Goal: Task Accomplishment & Management: Complete application form

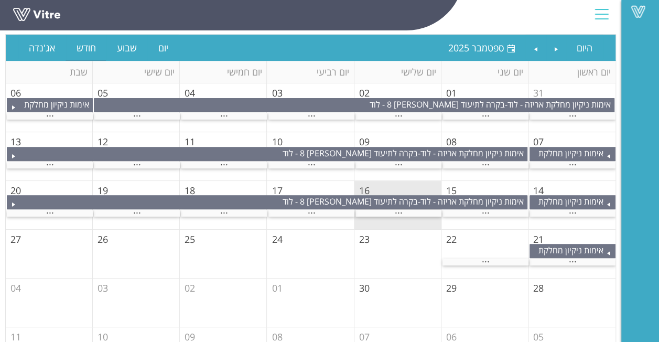
scroll to position [89, 0]
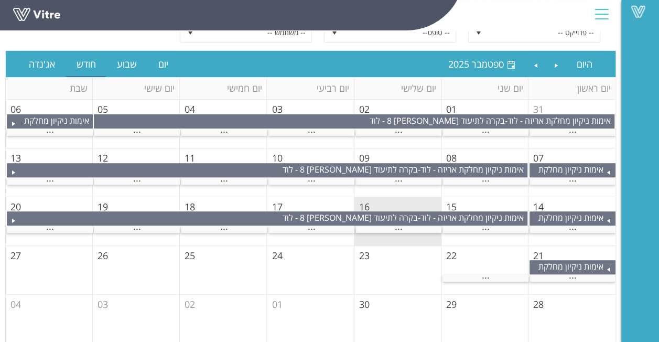
drag, startPoint x: 397, startPoint y: 40, endPoint x: 468, endPoint y: 29, distance: 71.5
click at [468, 29] on div "Vitre" at bounding box center [310, 15] width 621 height 31
click at [576, 268] on span "אימות ניקיון מחלקת אריזה - לוד" at bounding box center [570, 271] width 65 height 23
drag, startPoint x: 509, startPoint y: 268, endPoint x: 504, endPoint y: 268, distance: 5.8
click at [508, 268] on td "22" at bounding box center [484, 270] width 87 height 49
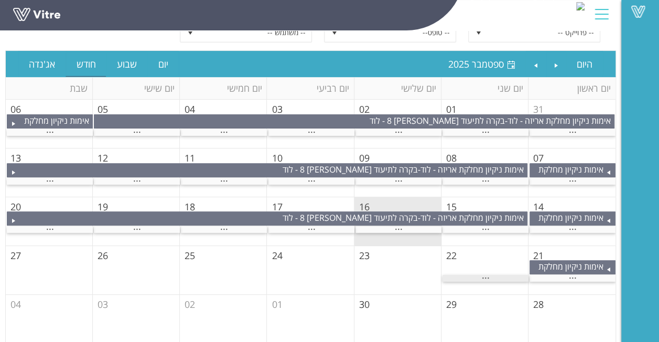
click at [492, 277] on div "..." at bounding box center [485, 278] width 86 height 7
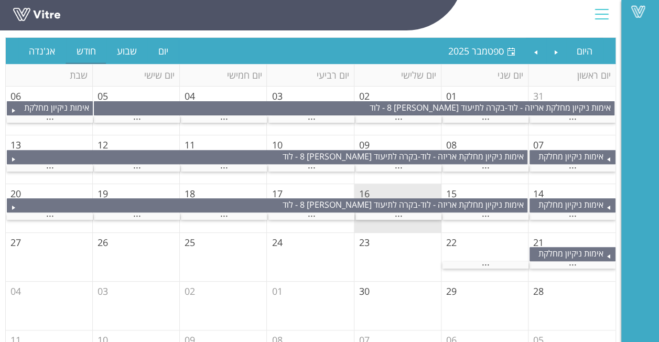
scroll to position [105, 0]
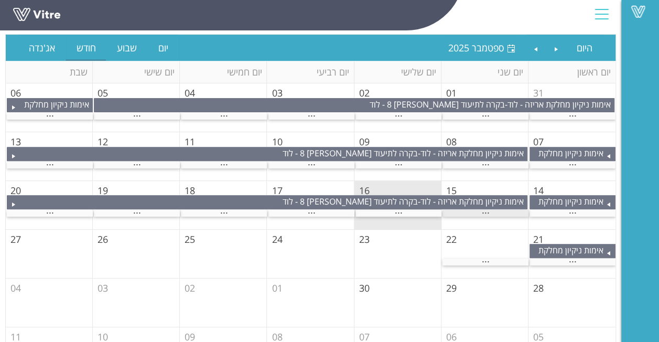
click at [482, 210] on span "..." at bounding box center [486, 210] width 8 height 12
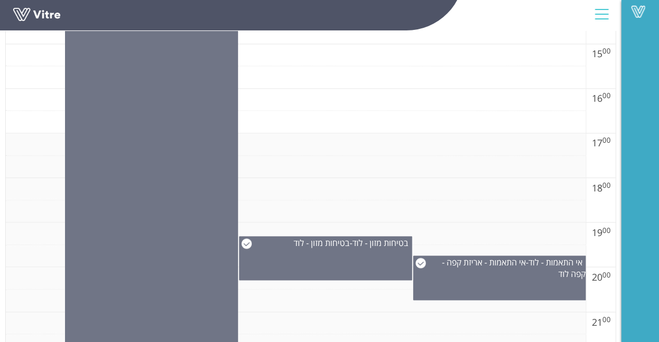
scroll to position [891, 0]
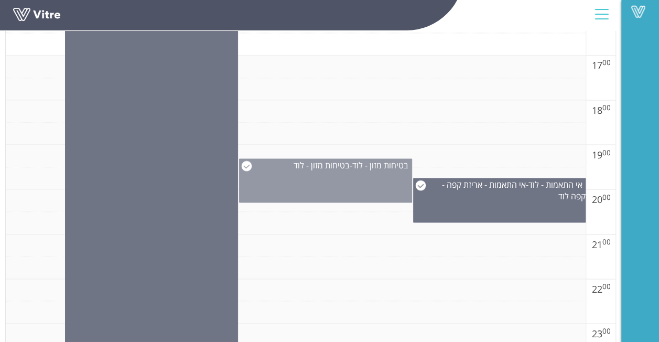
click at [350, 163] on div "בטיחות מזון - לוד - בטיחות מזון - לוד" at bounding box center [325, 165] width 172 height 12
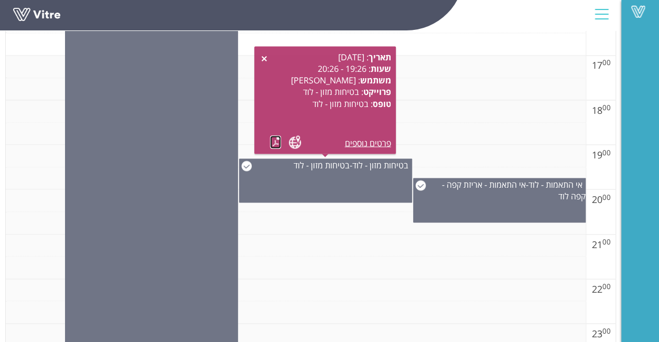
click at [278, 139] on link at bounding box center [275, 141] width 11 height 13
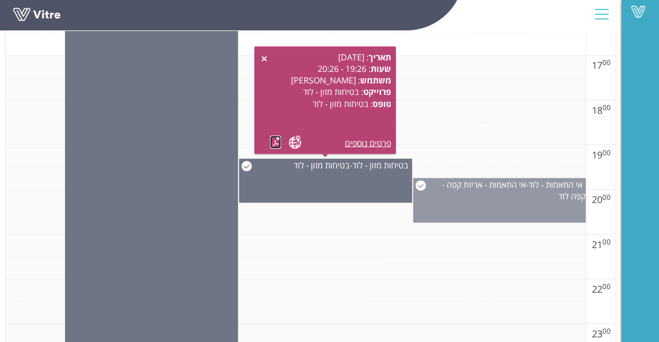
click at [530, 201] on div "אי התאמות - לוד - אי התאמות - אריזת קפה - קפה לוד" at bounding box center [499, 200] width 173 height 45
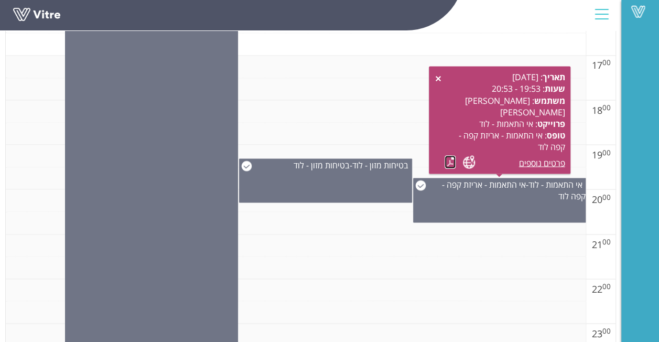
click at [446, 162] on link at bounding box center [449, 161] width 11 height 13
click at [439, 281] on td at bounding box center [296, 290] width 580 height 23
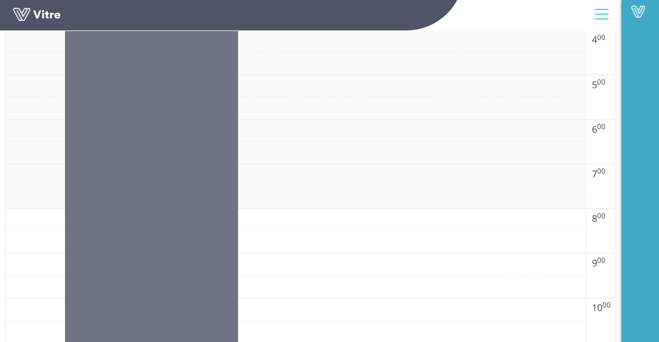
scroll to position [74, 0]
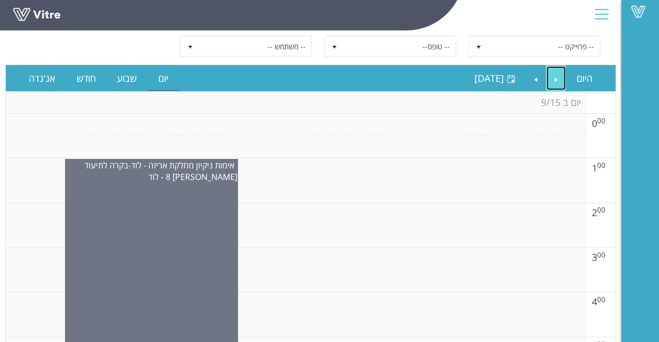
click at [548, 68] on link "Previous" at bounding box center [556, 78] width 20 height 24
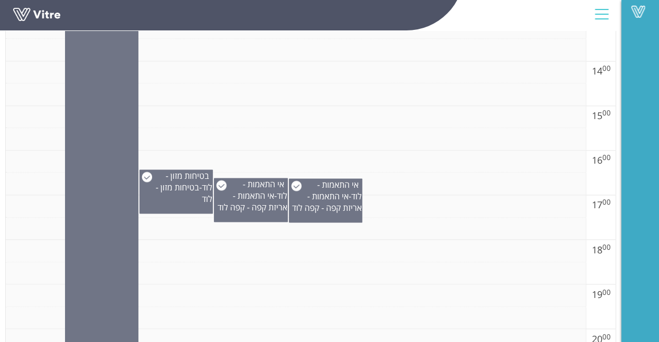
scroll to position [703, 0]
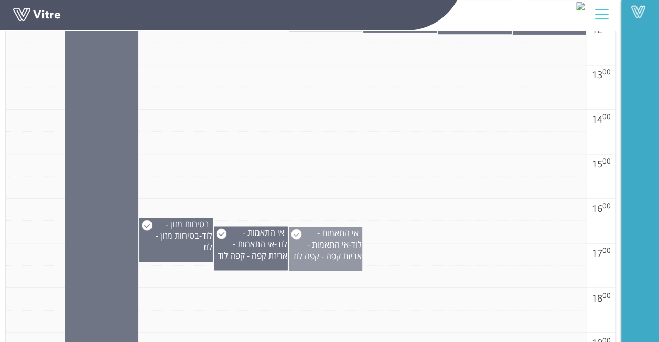
click at [341, 239] on span "אי התאמות - אריזת קפה - קפה לוד" at bounding box center [327, 249] width 70 height 23
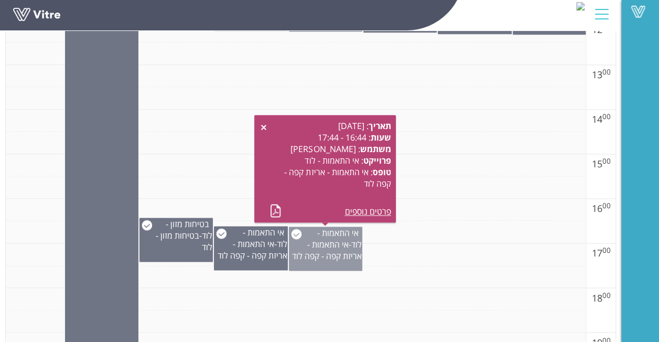
click at [341, 239] on span "אי התאמות - אריזת קפה - קפה לוד" at bounding box center [327, 249] width 70 height 23
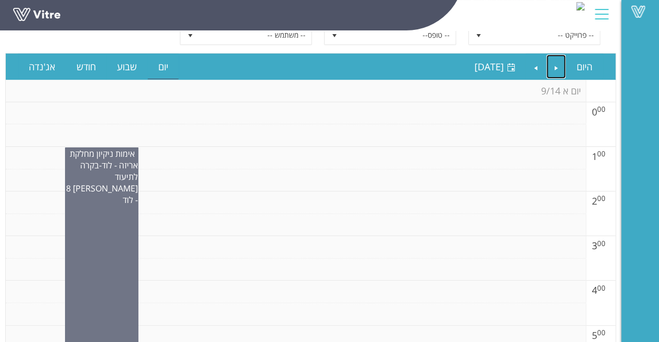
scroll to position [0, 0]
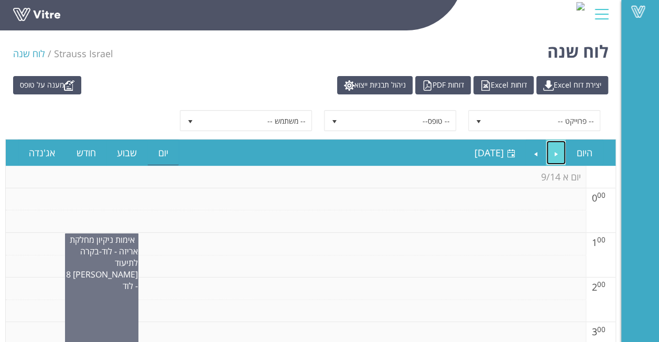
click at [549, 148] on link "Previous" at bounding box center [556, 152] width 20 height 24
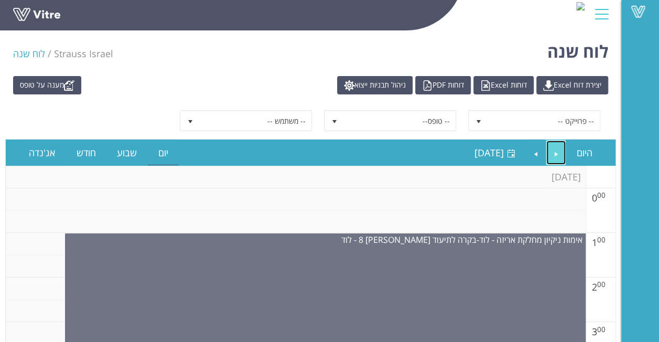
click at [558, 147] on link "Previous" at bounding box center [556, 152] width 20 height 24
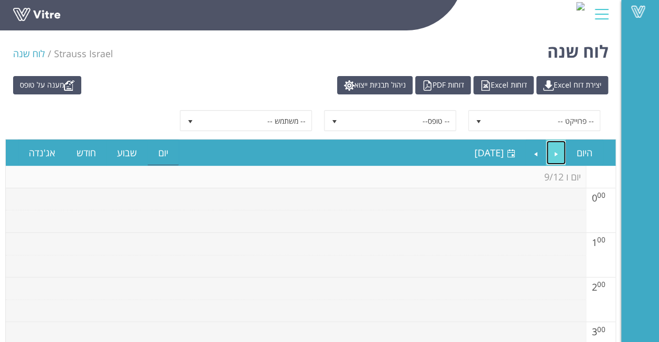
click at [558, 147] on link "Previous" at bounding box center [556, 152] width 20 height 24
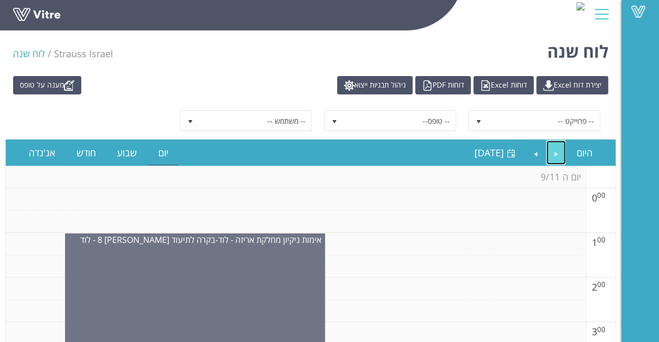
click at [551, 150] on link "Previous" at bounding box center [556, 152] width 20 height 24
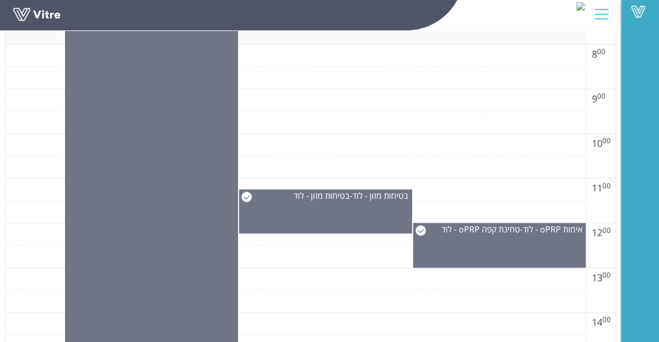
scroll to position [546, 0]
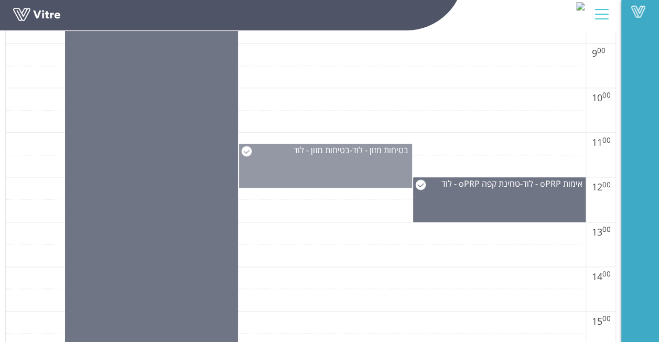
click at [348, 167] on div "בטיחות מזון - לוד - בטיחות מזון - לוד" at bounding box center [325, 166] width 173 height 44
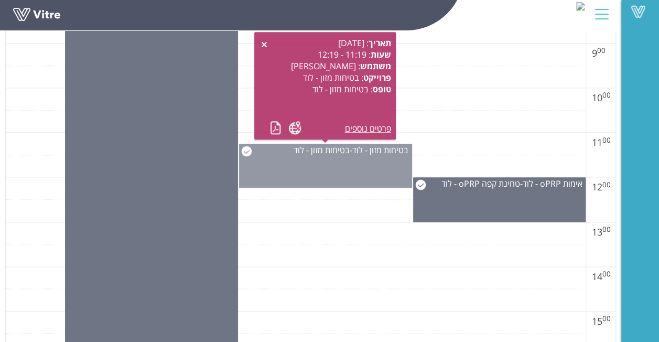
click at [294, 158] on div "בטיחות מזון - לוד - בטיחות מזון - לוד" at bounding box center [325, 166] width 173 height 44
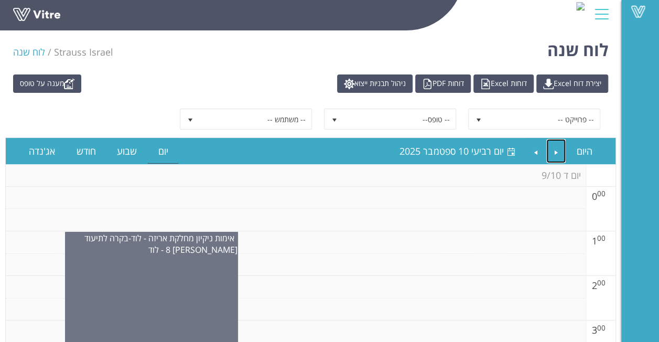
scroll to position [0, 0]
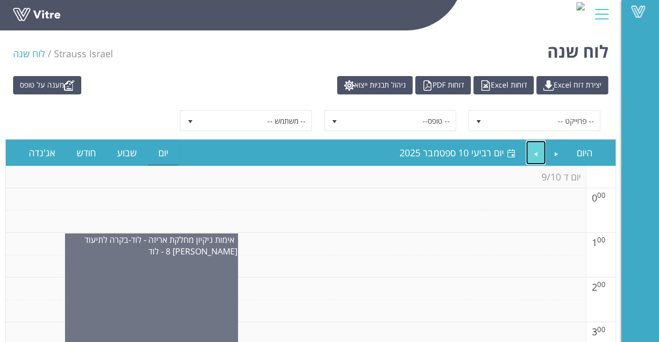
click at [544, 149] on link "Next" at bounding box center [536, 152] width 20 height 24
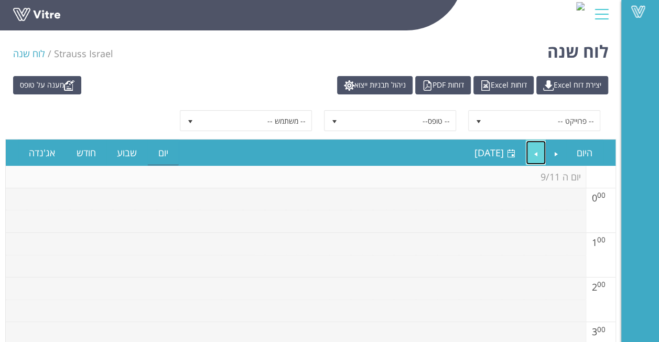
click at [544, 149] on link "Next" at bounding box center [536, 152] width 20 height 24
click at [556, 147] on link "Previous" at bounding box center [556, 152] width 20 height 24
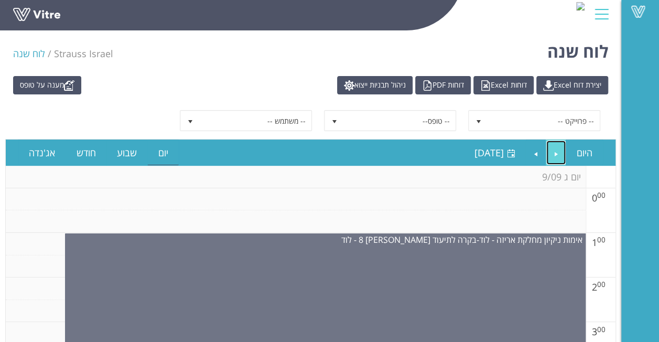
click at [548, 151] on link "Previous" at bounding box center [556, 152] width 20 height 24
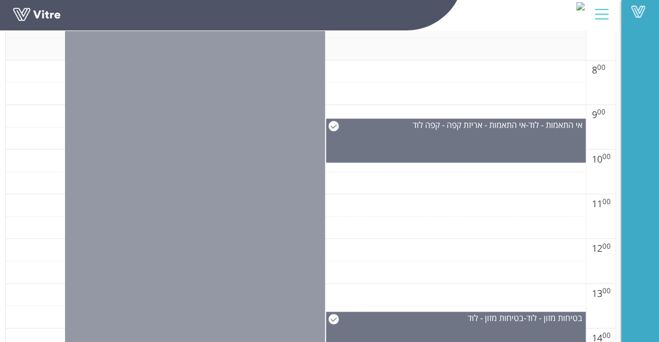
scroll to position [472, 0]
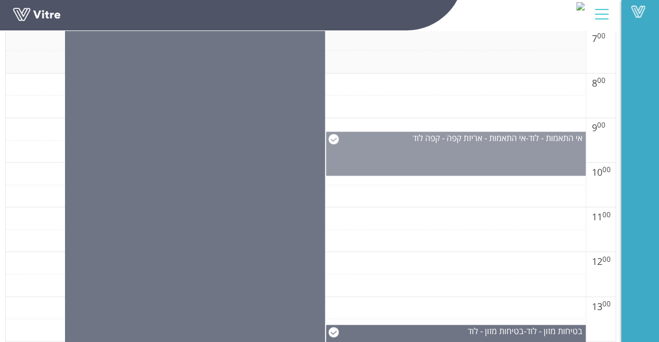
click at [412, 157] on div "אי התאמות - לוד - אי התאמות - אריזת קפה - קפה לוד" at bounding box center [456, 154] width 260 height 44
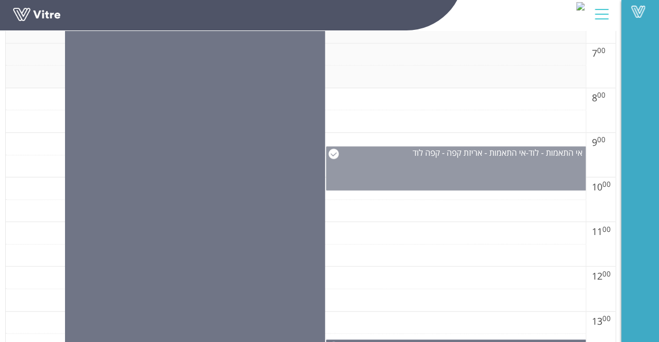
scroll to position [419, 0]
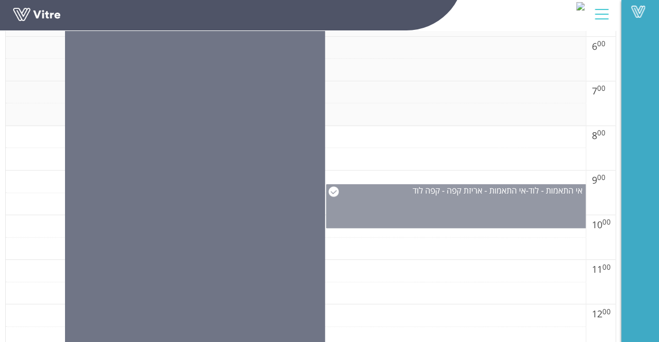
click at [435, 214] on div "אי התאמות - לוד - אי התאמות - אריזת קפה - קפה לוד" at bounding box center [456, 206] width 260 height 44
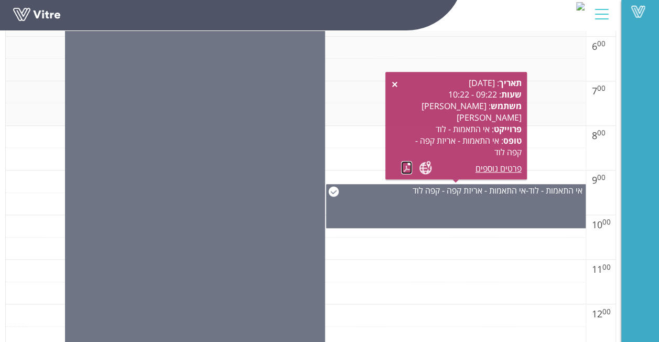
click at [409, 169] on link at bounding box center [406, 167] width 11 height 13
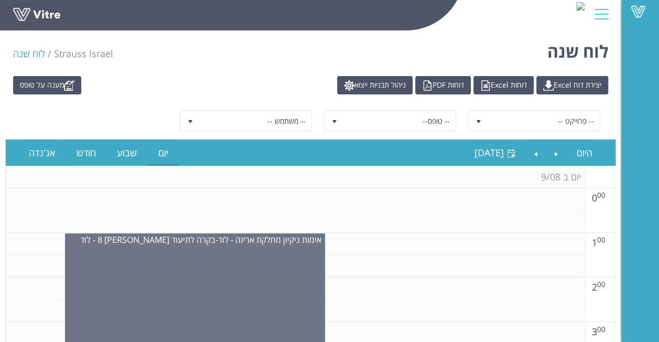
scroll to position [0, 0]
click at [564, 148] on link "Previous" at bounding box center [556, 152] width 20 height 24
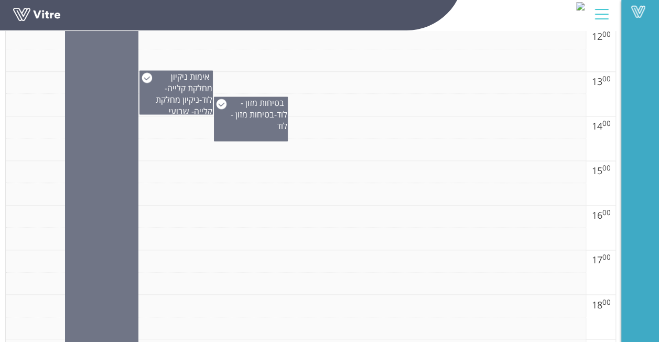
scroll to position [651, 0]
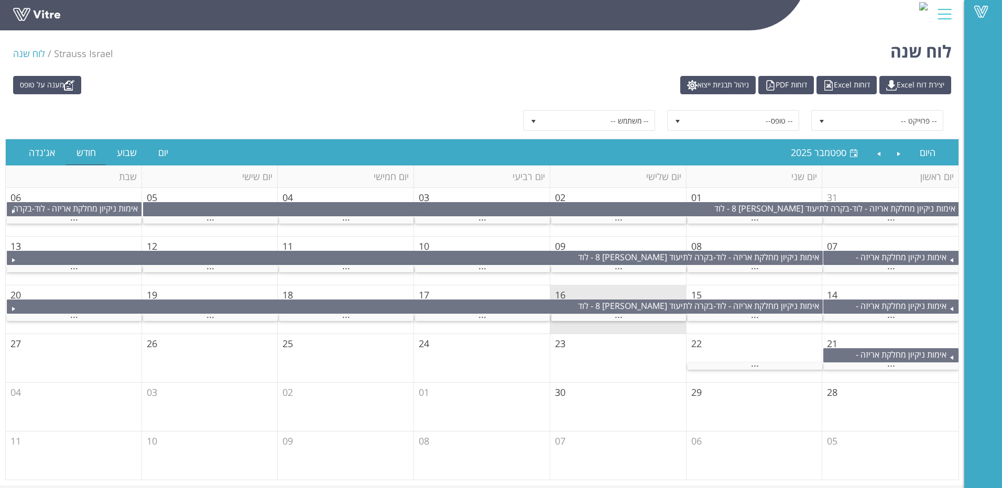
click at [934, 5] on div at bounding box center [945, 14] width 24 height 28
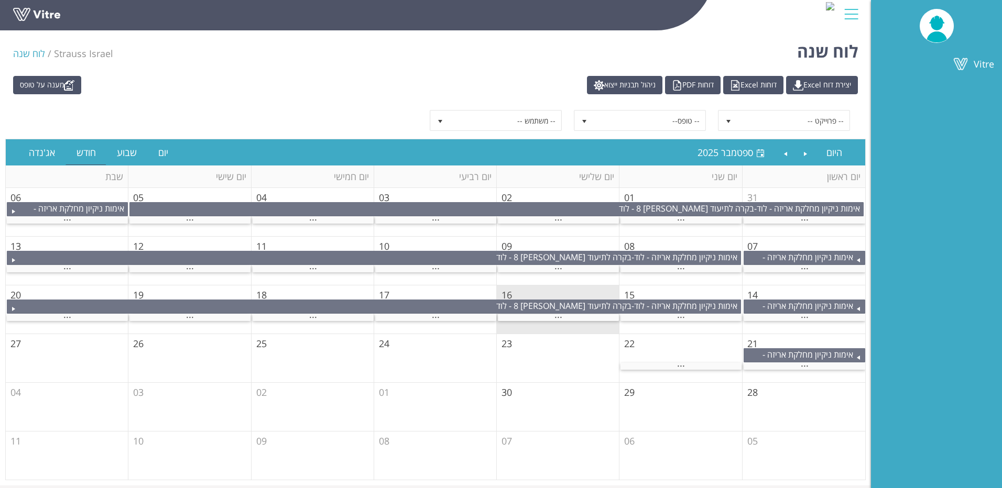
click at [859, 10] on div at bounding box center [851, 14] width 24 height 28
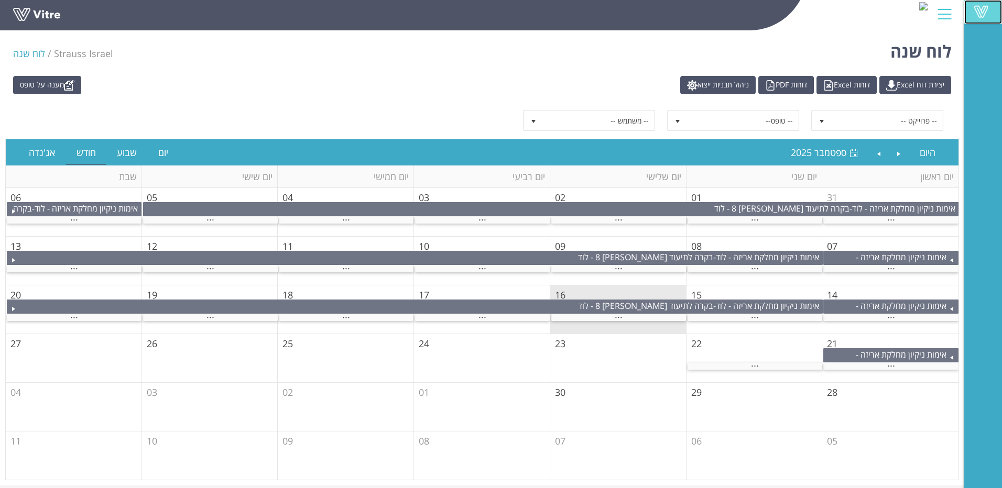
click at [971, 18] on link "Vitre" at bounding box center [983, 12] width 38 height 24
click at [955, 13] on div at bounding box center [945, 14] width 24 height 28
click at [785, 132] on div "-- פרוייקט -- -- טופס-- -- משתמש --" at bounding box center [482, 120] width 954 height 37
click at [780, 125] on span "-- טופס--" at bounding box center [742, 120] width 112 height 19
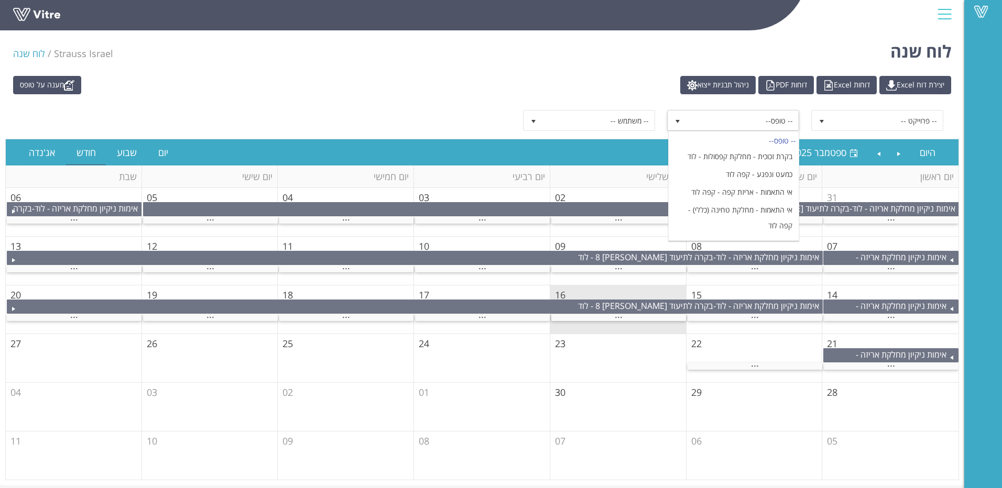
drag, startPoint x: 408, startPoint y: 100, endPoint x: 0, endPoint y: 148, distance: 411.0
click at [404, 101] on div "מענה על טופס יצירת דוח Excel דוחות Excel דוחות PDF ניהול תבניות ייצוא -- פרוייק…" at bounding box center [482, 278] width 964 height 415
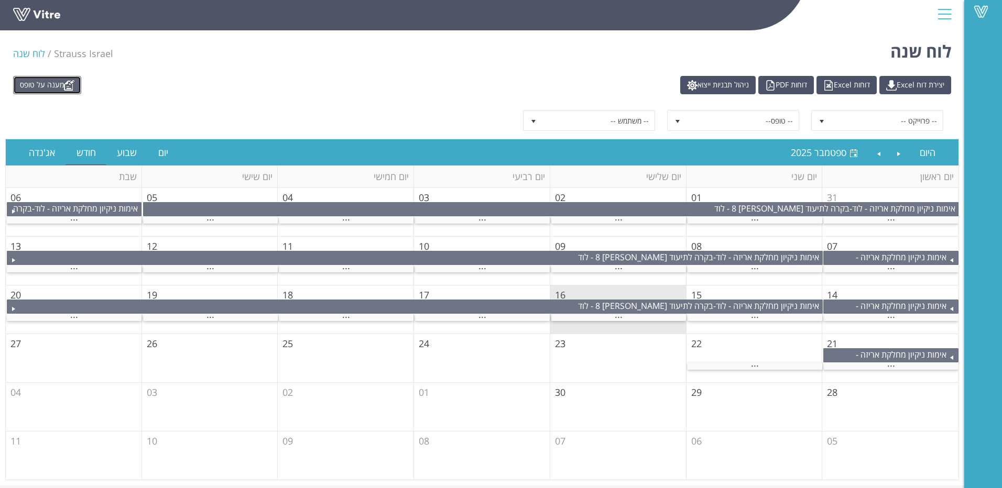
click at [43, 83] on link "מענה על טופס" at bounding box center [47, 85] width 68 height 18
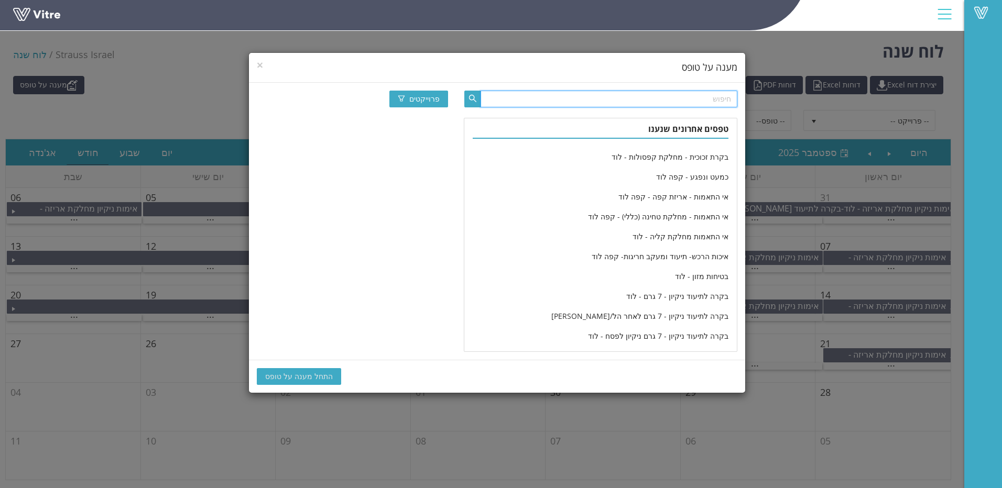
click at [713, 106] on input "text" at bounding box center [608, 99] width 257 height 17
type input "נוהל בחינה סופית"
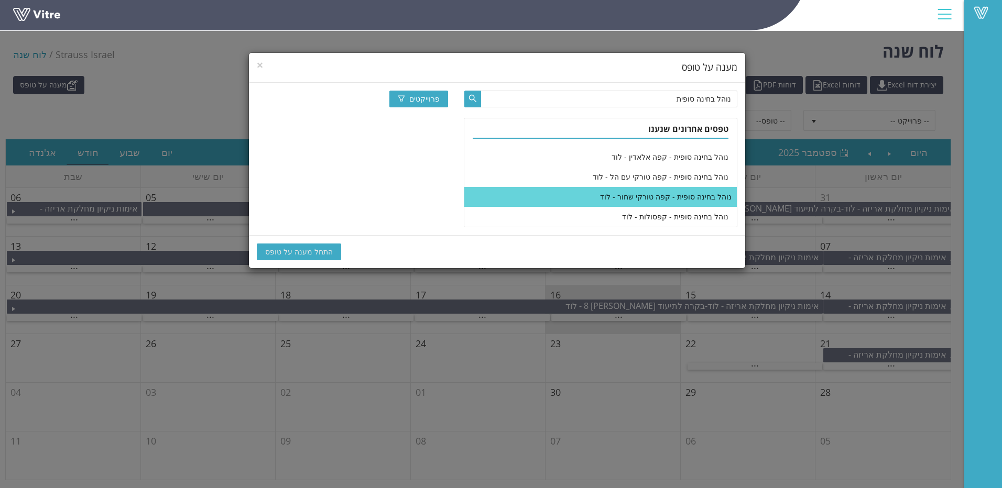
click at [658, 197] on li "נוהל בחינה סופית - קפה טורקי שחור - לוד" at bounding box center [600, 197] width 272 height 20
click at [636, 200] on li "נוהל בחינה סופית - קפה טורקי שחור - לוד" at bounding box center [600, 197] width 272 height 20
click at [275, 251] on span "התחל מענה על טופס" at bounding box center [299, 252] width 68 height 12
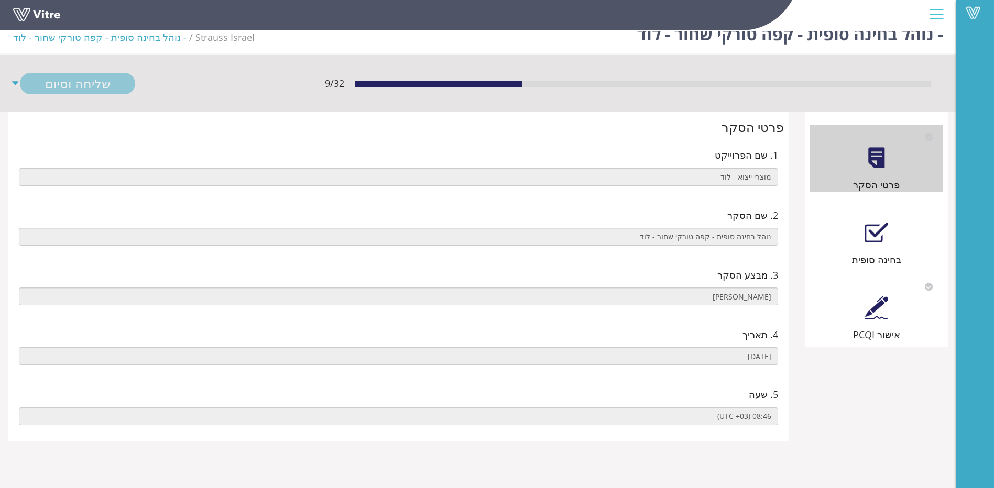
scroll to position [26, 0]
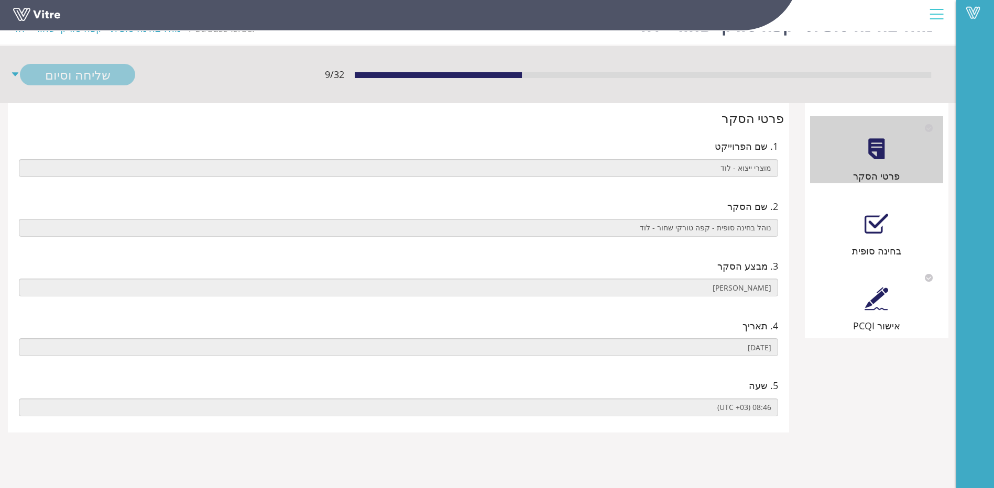
click at [875, 244] on div "בחינה סופית" at bounding box center [876, 251] width 133 height 15
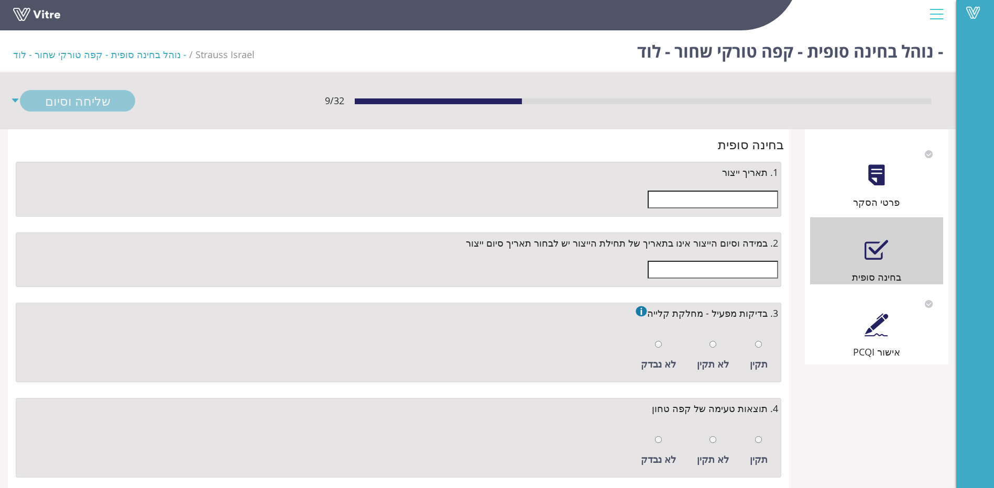
click at [745, 200] on input "text" at bounding box center [713, 200] width 130 height 18
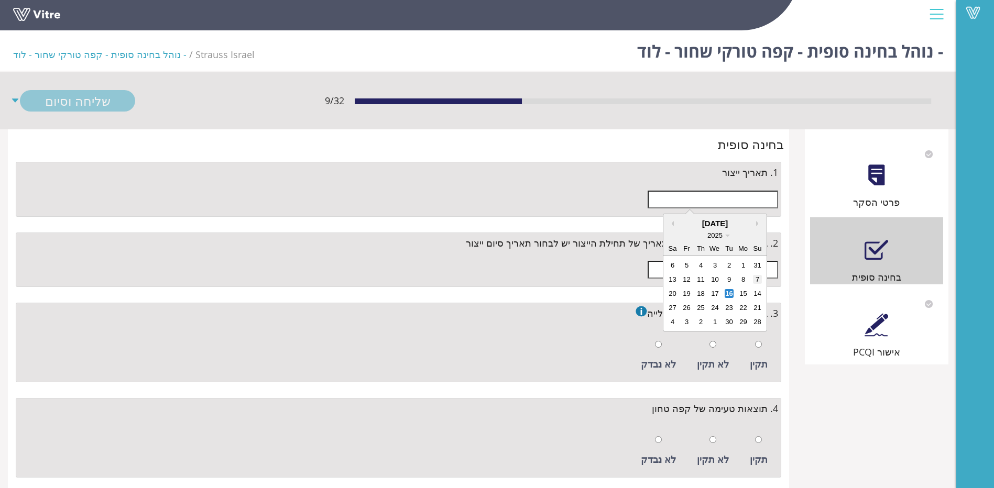
click at [757, 278] on div "7" at bounding box center [757, 279] width 9 height 9
type input "[DATE]"
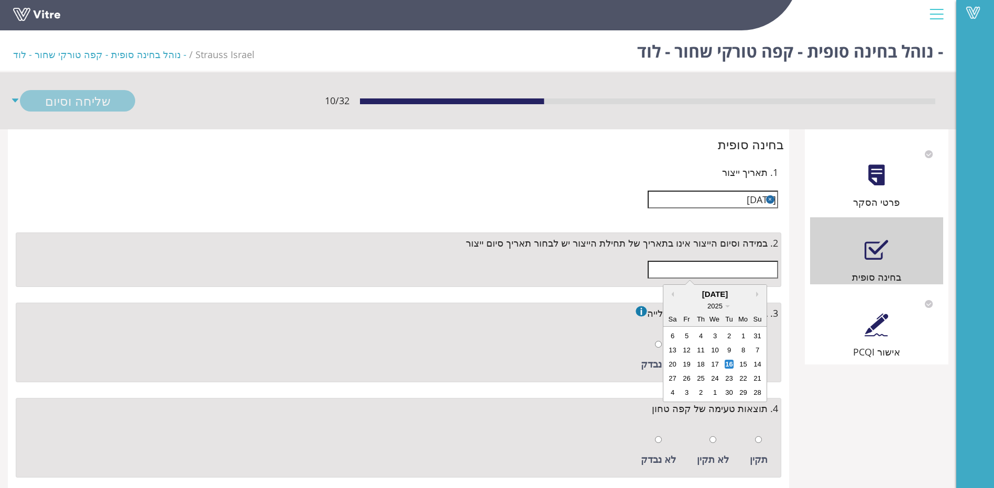
click at [759, 273] on input "text" at bounding box center [713, 270] width 130 height 18
click at [731, 348] on div "9" at bounding box center [729, 350] width 9 height 9
type input "[DATE]"
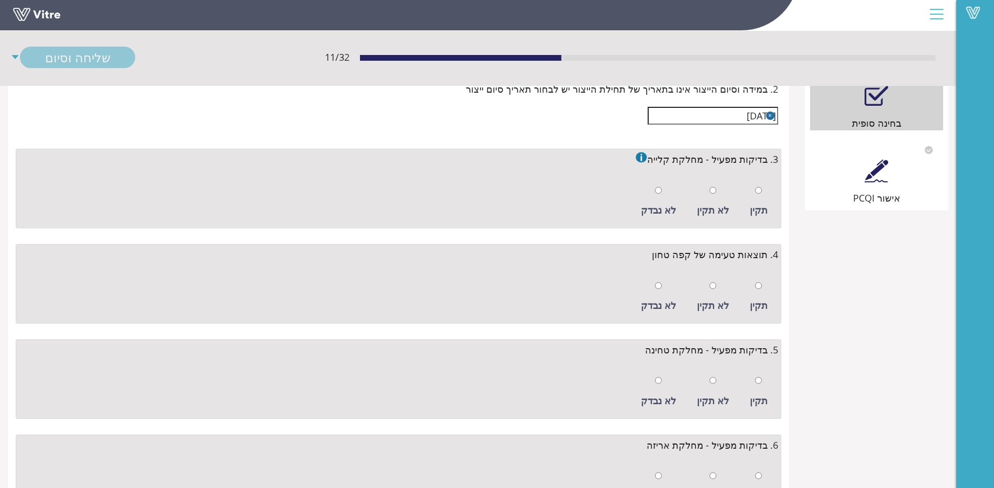
scroll to position [157, 0]
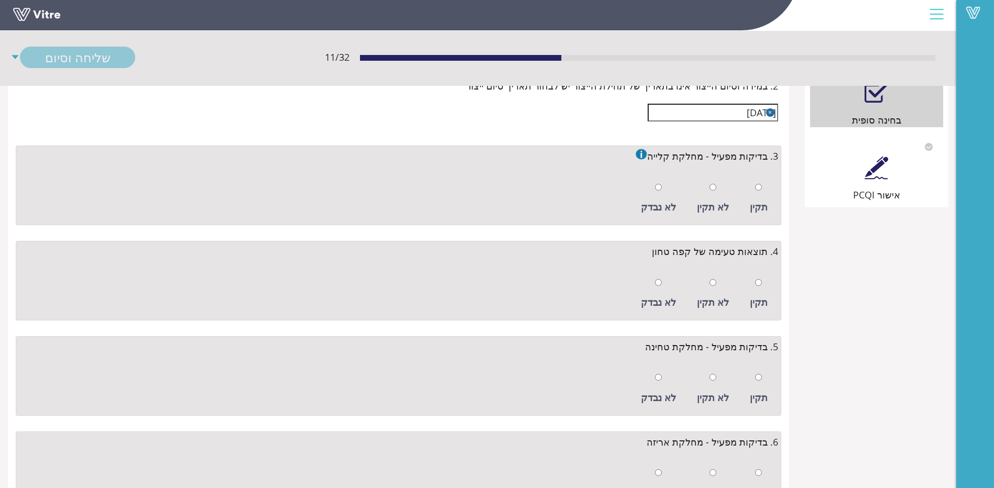
click at [759, 192] on div at bounding box center [758, 187] width 7 height 15
radio input "true"
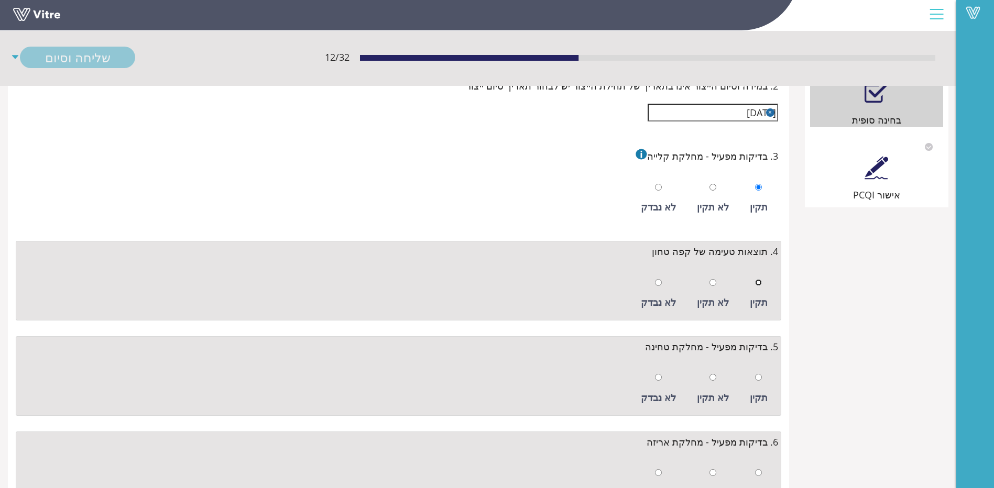
click at [760, 281] on input "radio" at bounding box center [758, 282] width 7 height 7
radio input "true"
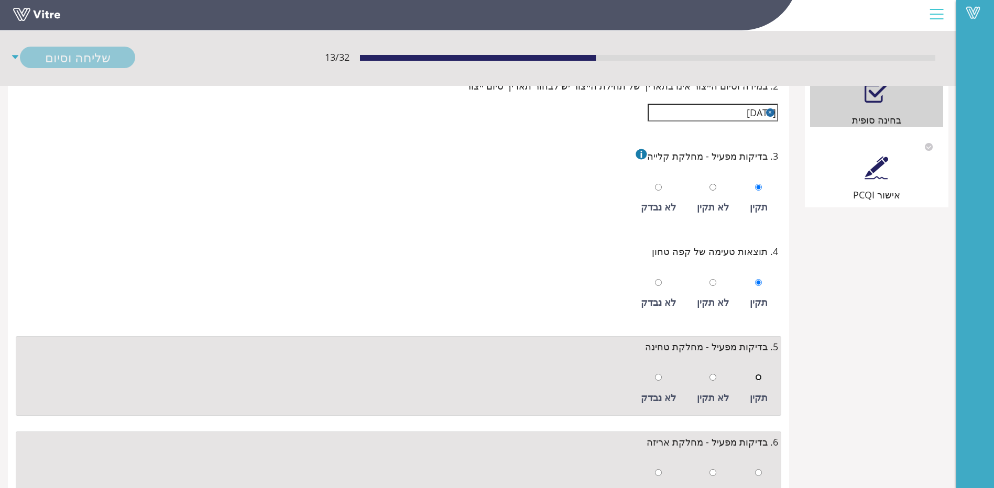
click at [760, 376] on input "radio" at bounding box center [758, 377] width 7 height 7
radio input "true"
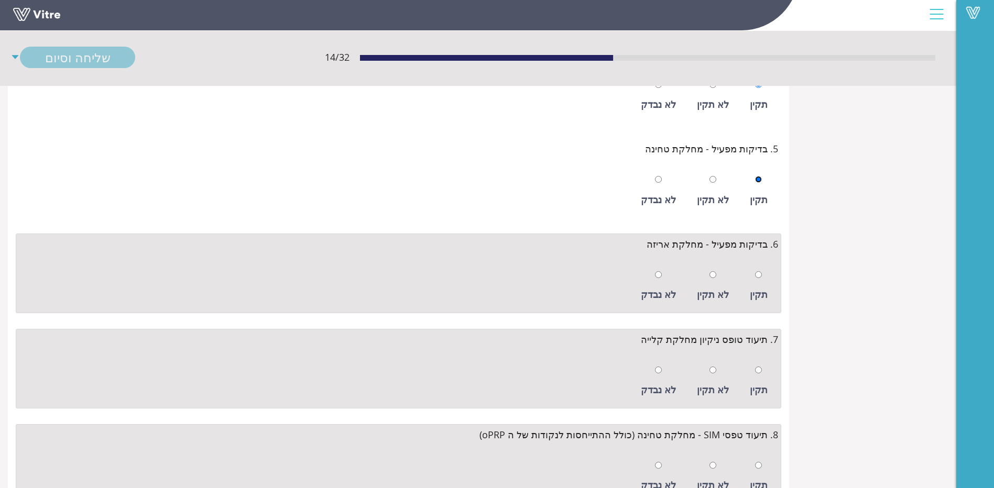
scroll to position [367, 0]
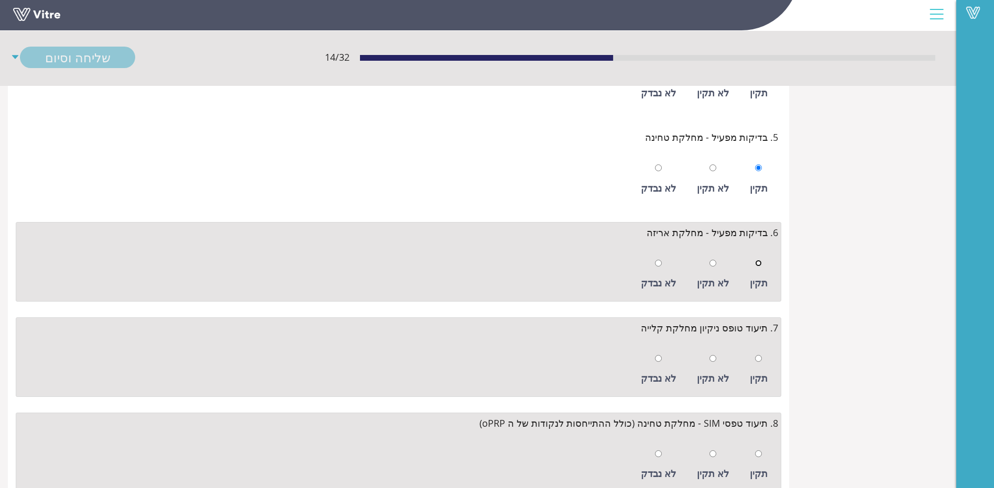
click at [757, 261] on input "radio" at bounding box center [758, 263] width 7 height 7
radio input "true"
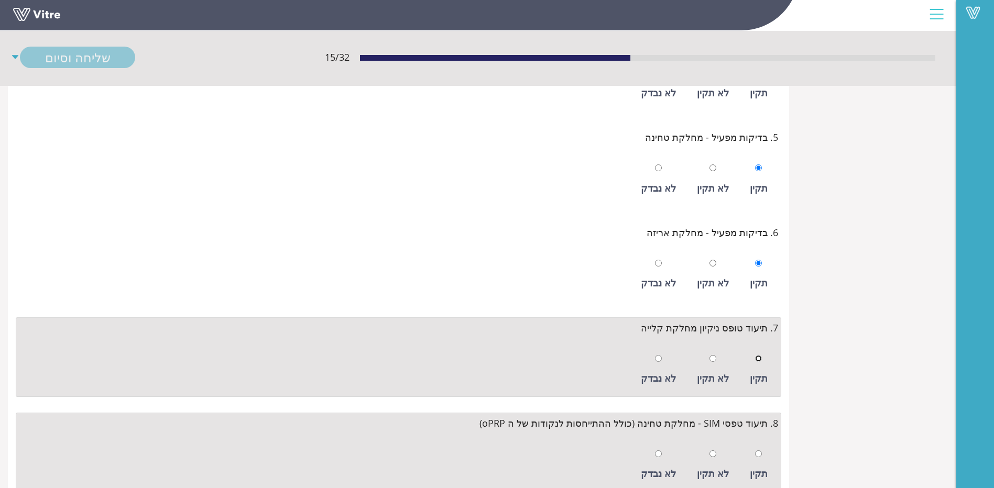
click at [760, 356] on input "radio" at bounding box center [758, 358] width 7 height 7
radio input "true"
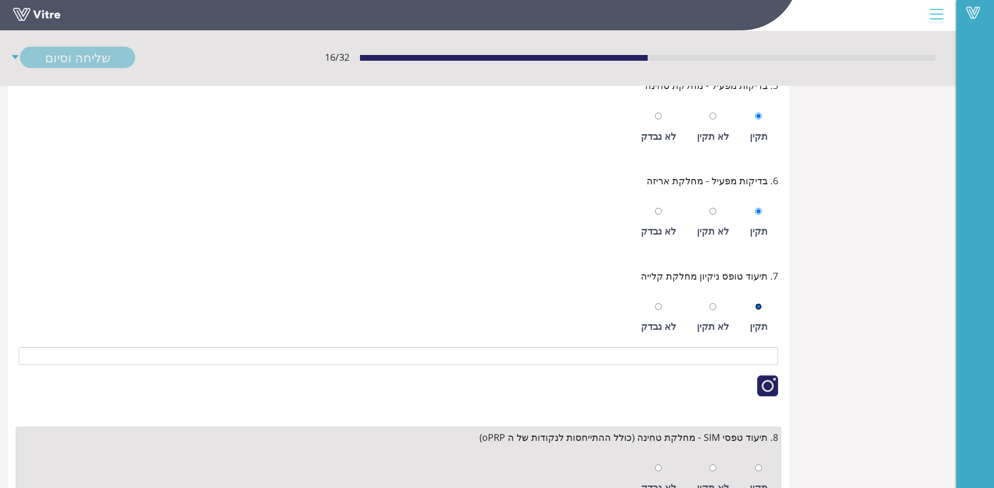
scroll to position [576, 0]
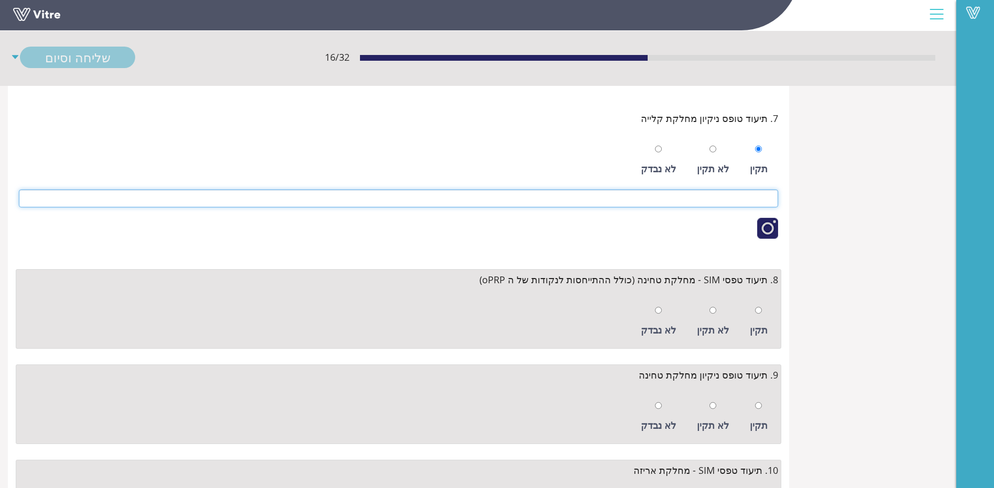
click at [761, 203] on input at bounding box center [398, 199] width 759 height 18
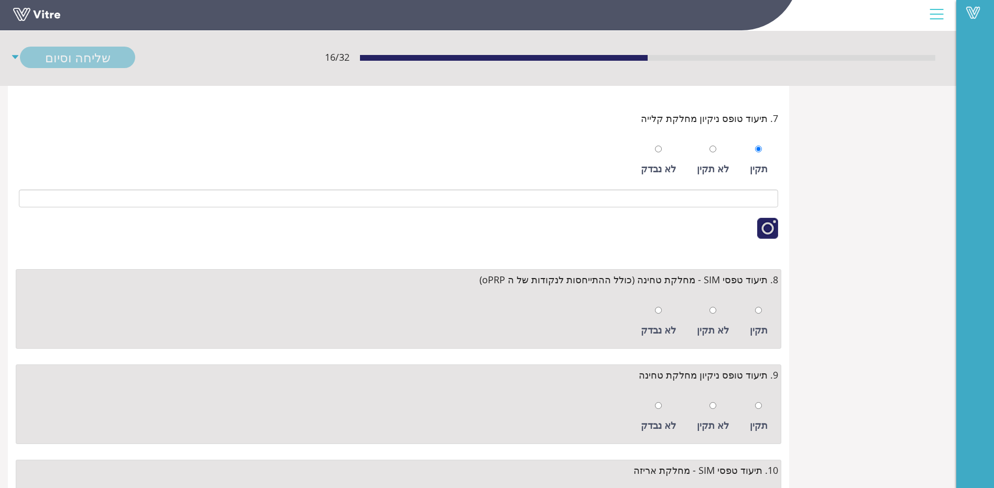
click at [765, 226] on div at bounding box center [767, 228] width 21 height 21
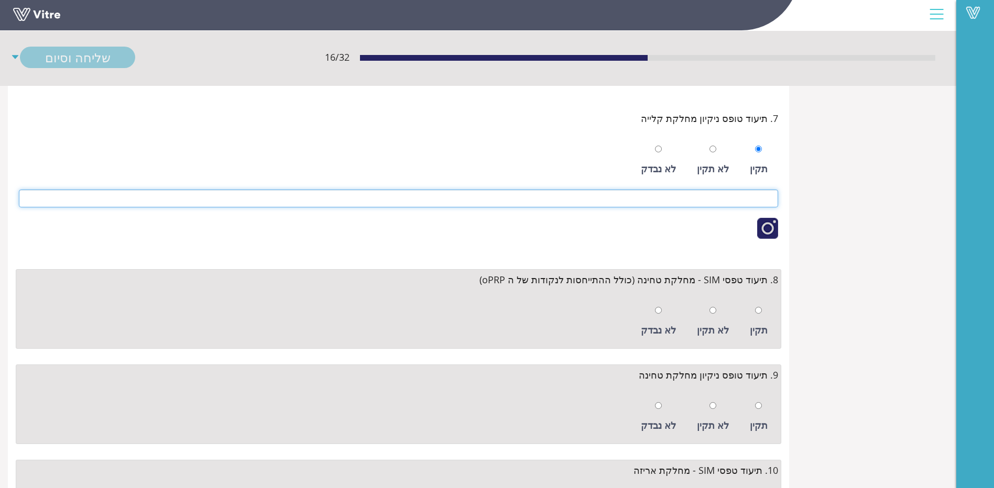
click at [703, 199] on input at bounding box center [398, 199] width 759 height 18
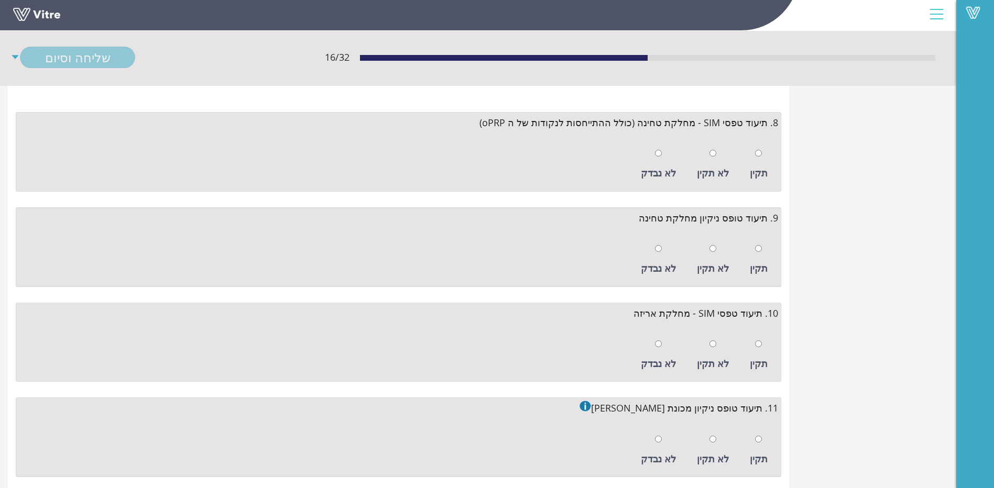
click at [760, 158] on div at bounding box center [758, 153] width 7 height 15
radio input "true"
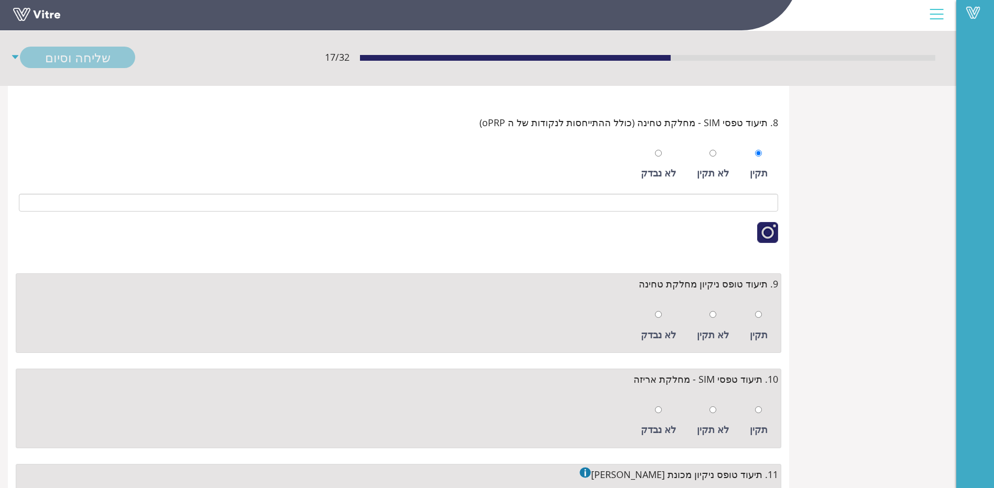
click at [763, 315] on div "תקין" at bounding box center [759, 326] width 28 height 48
radio input "true"
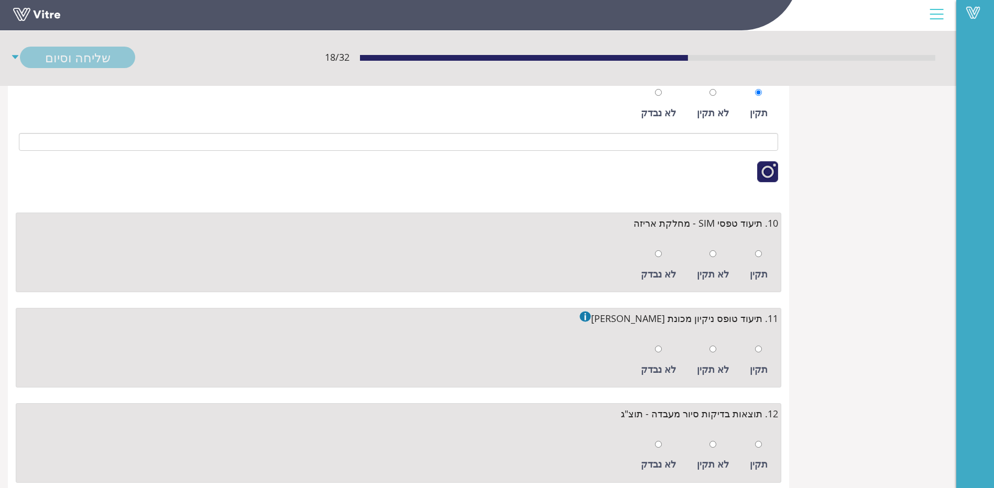
scroll to position [943, 0]
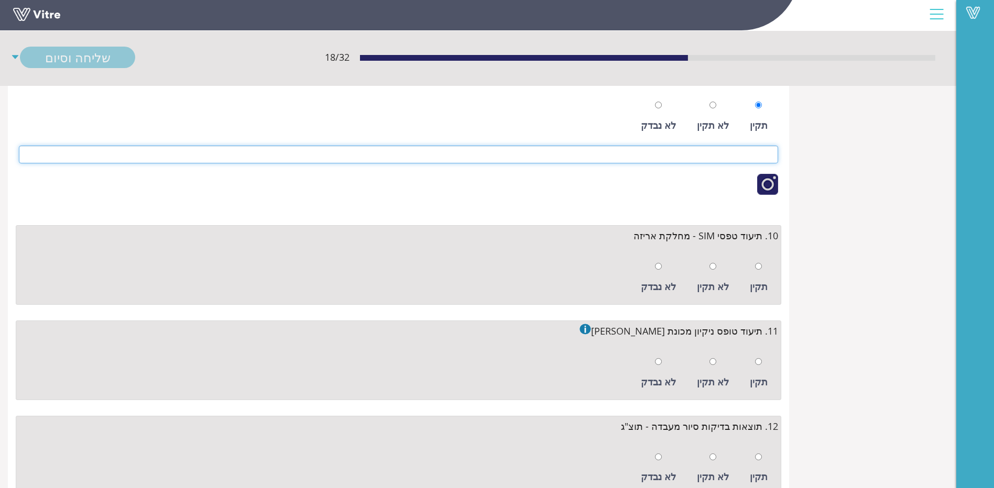
click at [742, 158] on input at bounding box center [398, 155] width 759 height 18
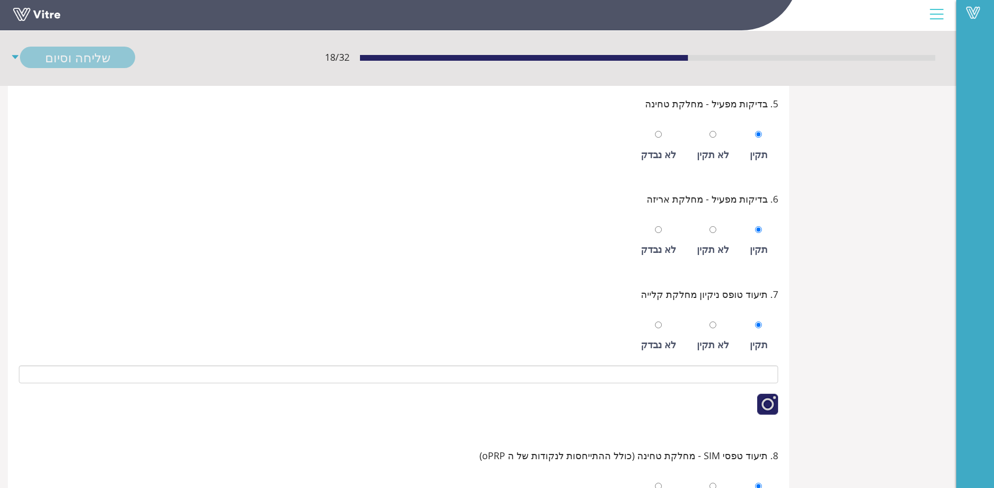
scroll to position [419, 0]
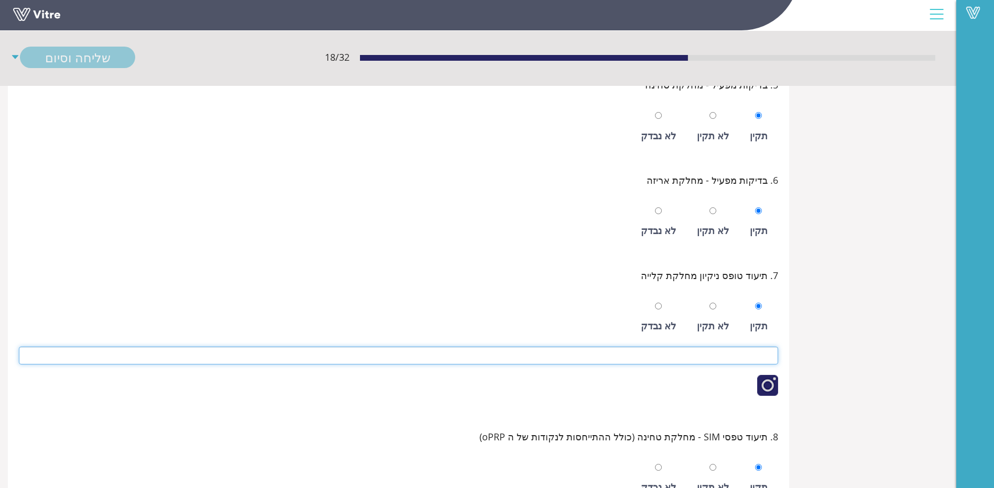
click at [723, 352] on input at bounding box center [398, 356] width 759 height 18
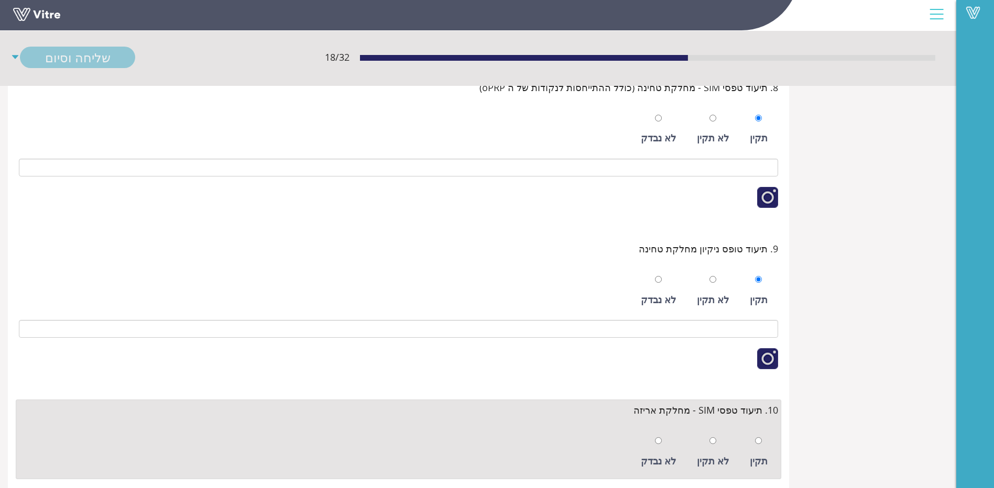
scroll to position [629, 0]
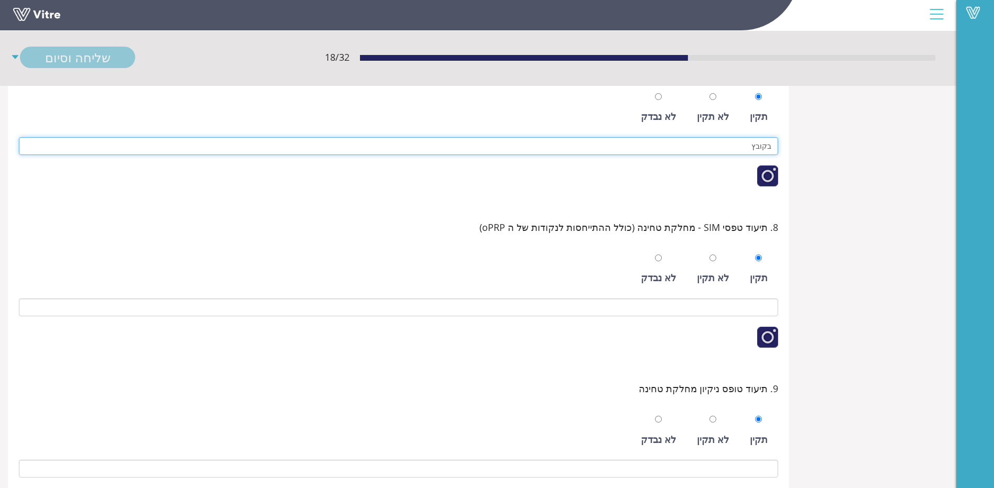
type input "בקובץ"
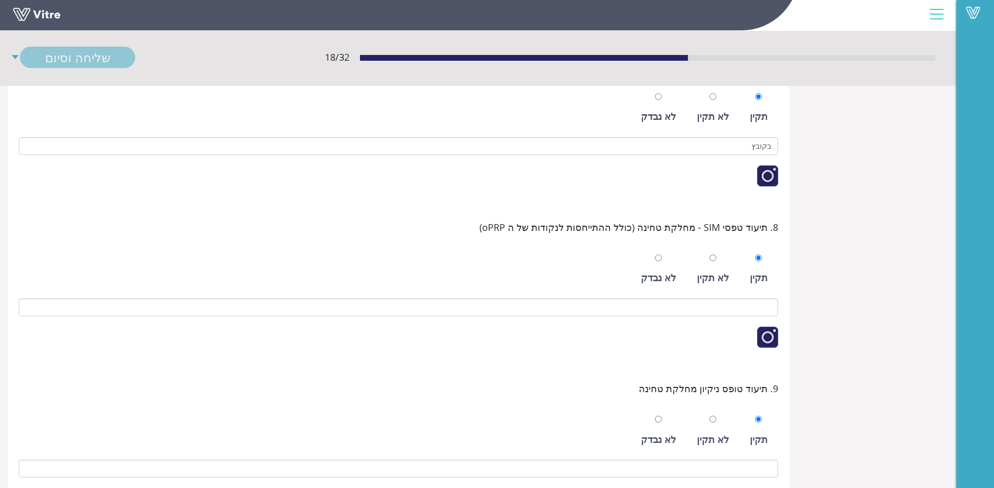
click at [744, 293] on div "תקין לא תקין לא נבדק" at bounding box center [398, 299] width 759 height 119
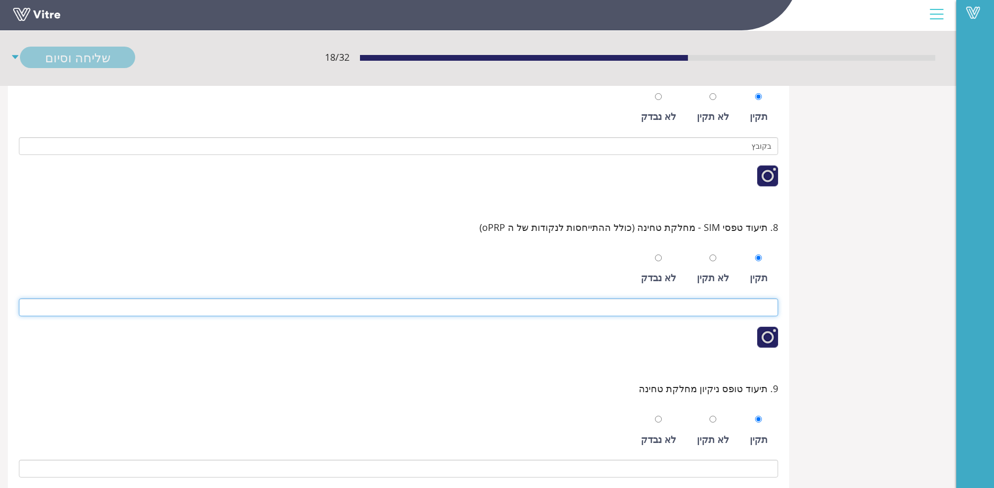
click at [742, 301] on input at bounding box center [398, 308] width 759 height 18
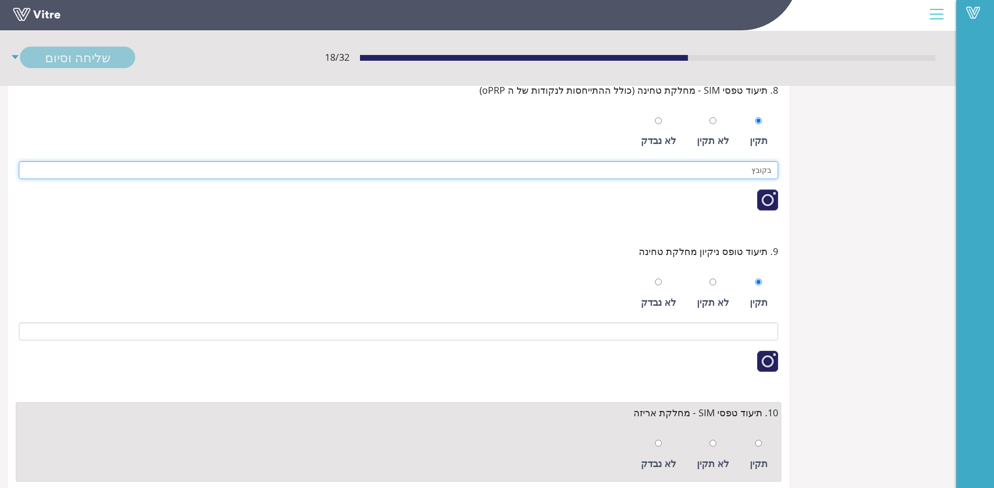
scroll to position [786, 0]
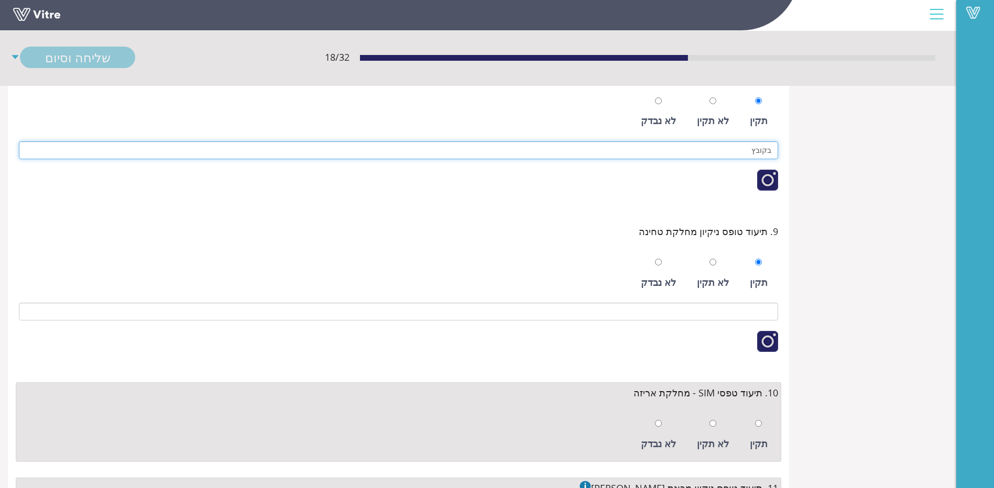
type input "בקובץ"
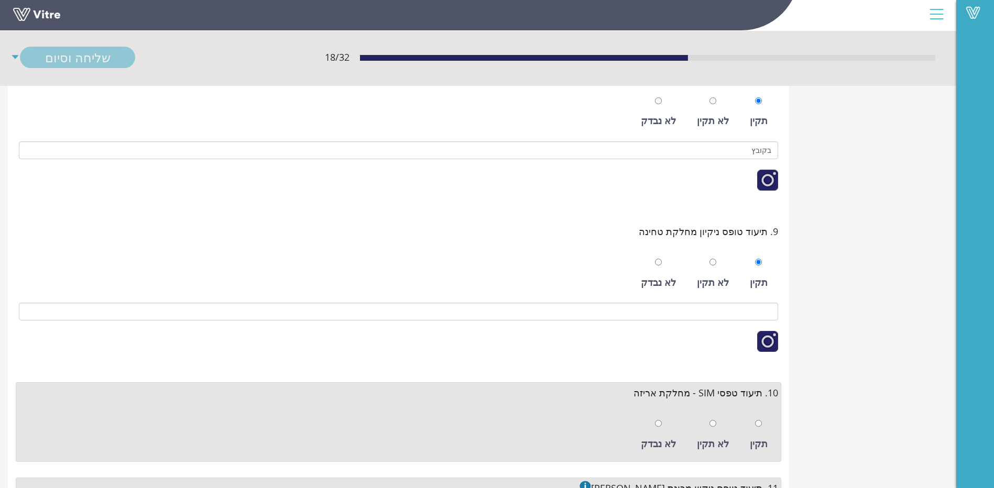
click at [745, 300] on div "תקין לא תקין לא נבדק" at bounding box center [398, 303] width 759 height 119
click at [747, 308] on input at bounding box center [398, 312] width 759 height 18
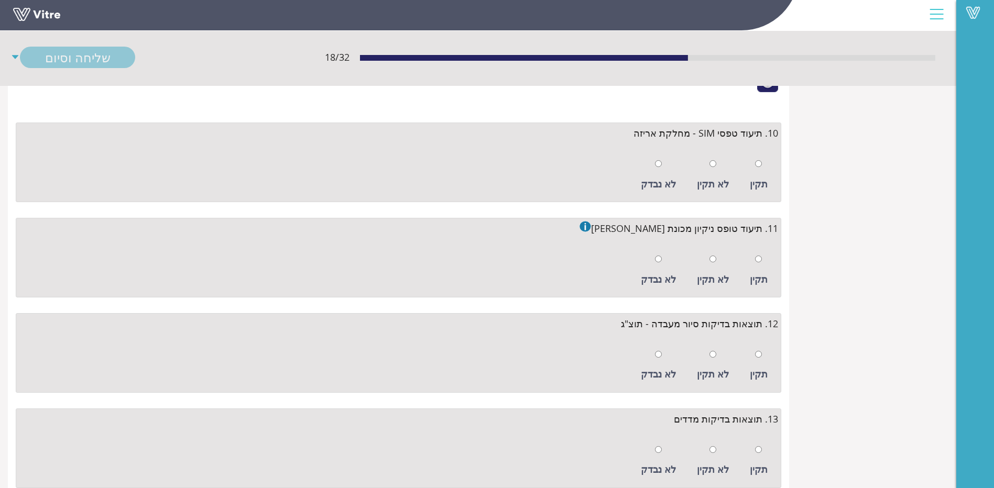
scroll to position [1048, 0]
type input "בקובץ"
click at [762, 165] on input "radio" at bounding box center [758, 161] width 7 height 7
radio input "true"
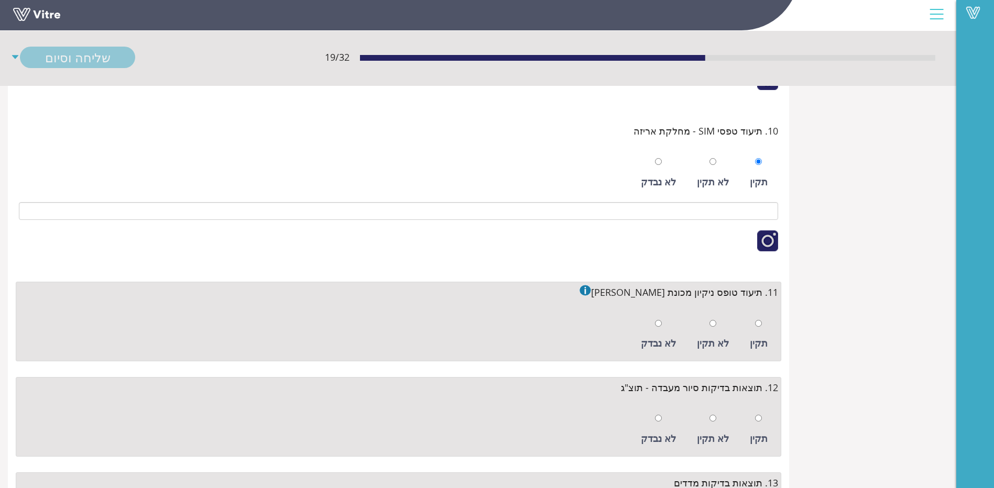
click at [751, 223] on div "תקין לא תקין לא נבדק" at bounding box center [398, 203] width 759 height 119
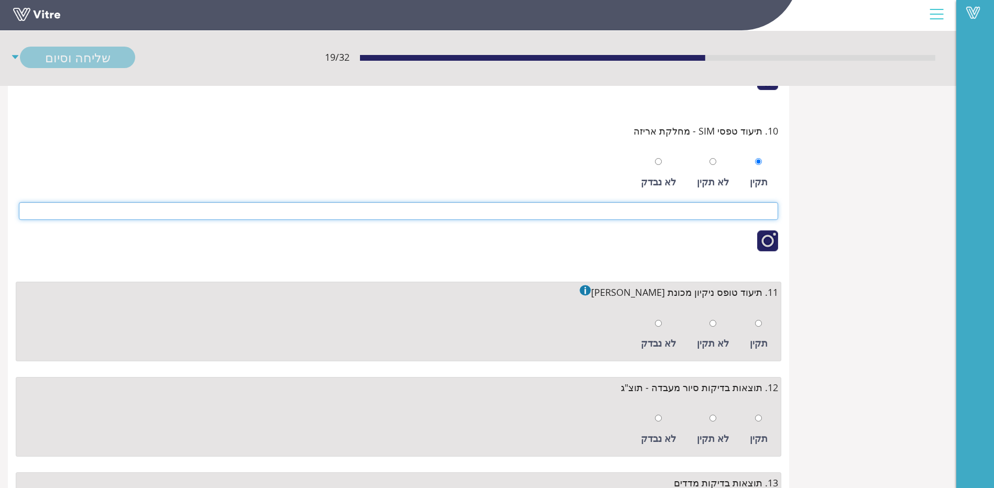
click at [753, 215] on input at bounding box center [398, 211] width 759 height 18
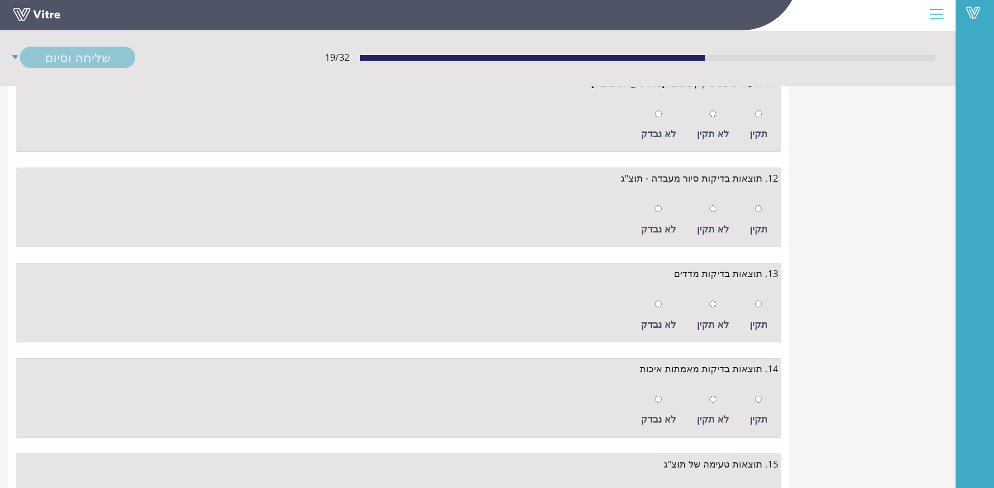
scroll to position [1205, 0]
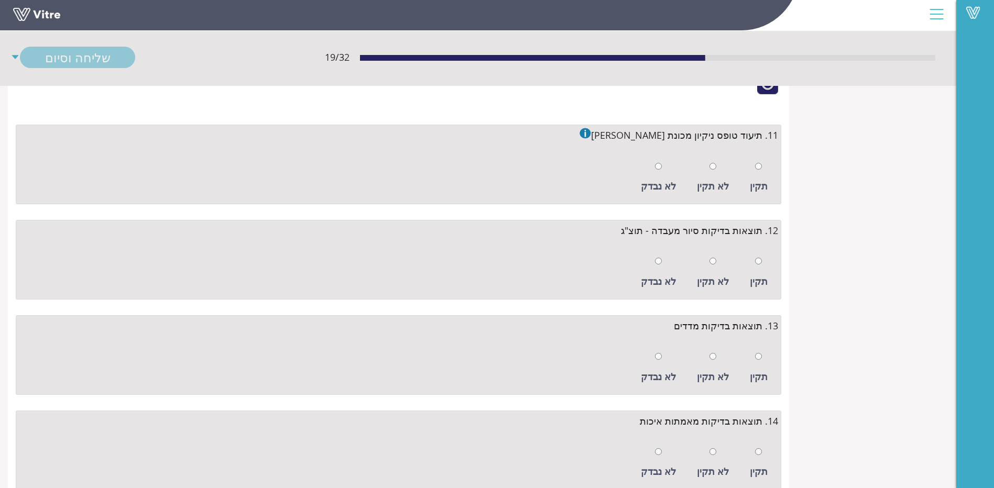
type input "בקובץ"
click at [757, 163] on input "radio" at bounding box center [758, 166] width 7 height 7
radio input "true"
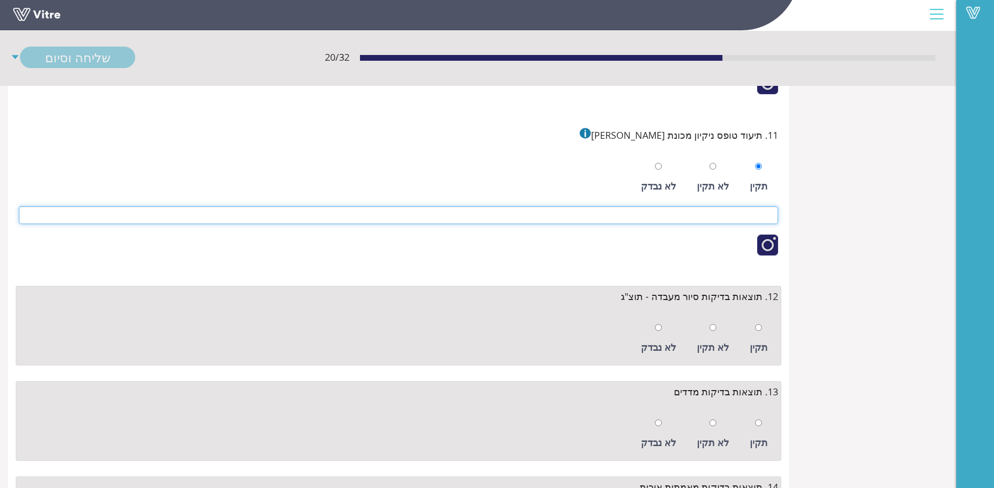
click at [749, 219] on input at bounding box center [398, 215] width 759 height 18
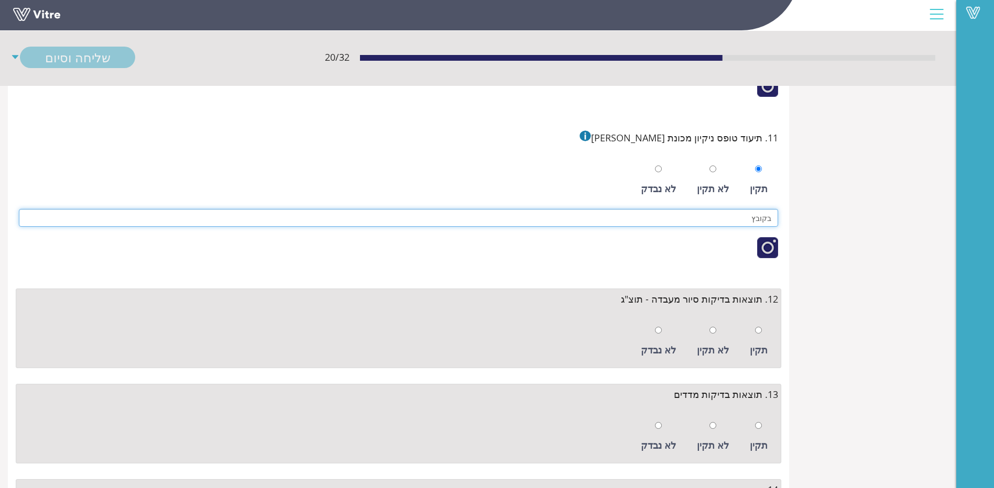
scroll to position [1258, 0]
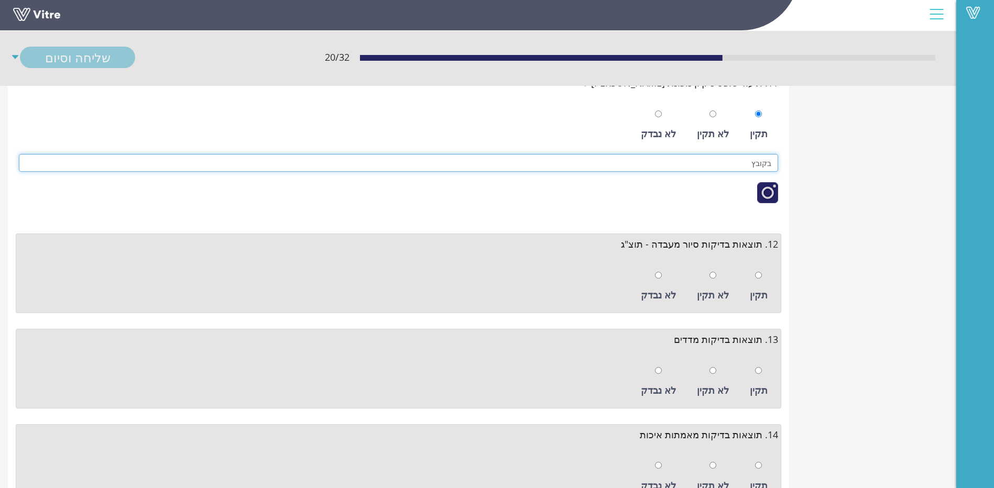
type input "בקובץ"
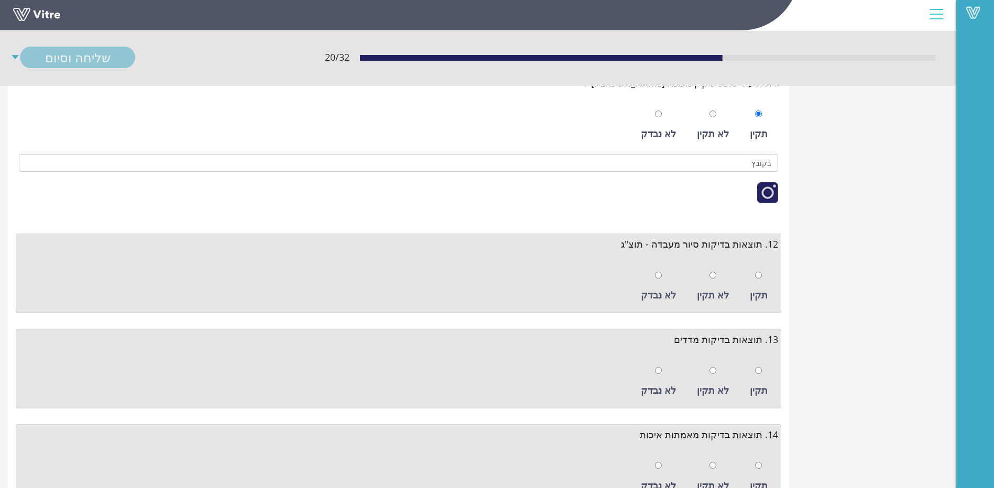
click at [759, 283] on div "תקין" at bounding box center [759, 287] width 28 height 48
radio input "true"
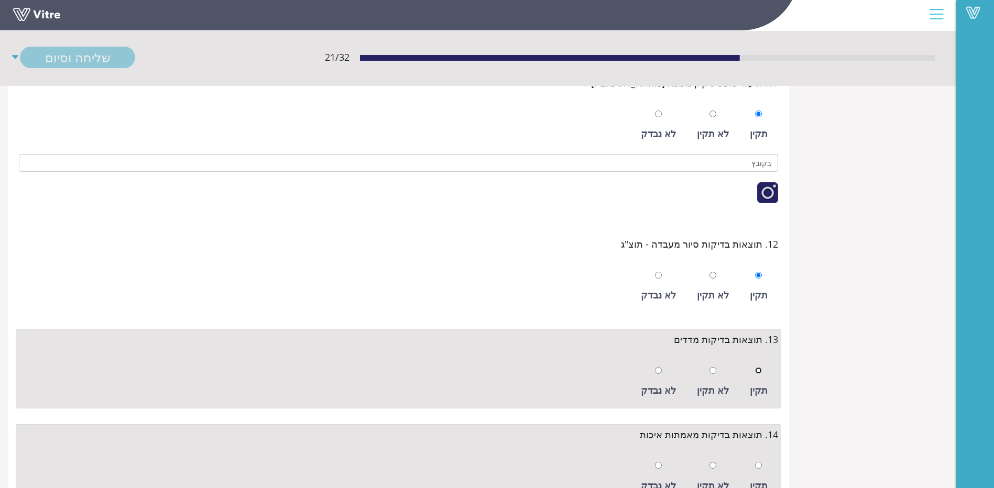
click at [758, 369] on input "radio" at bounding box center [758, 370] width 7 height 7
radio input "true"
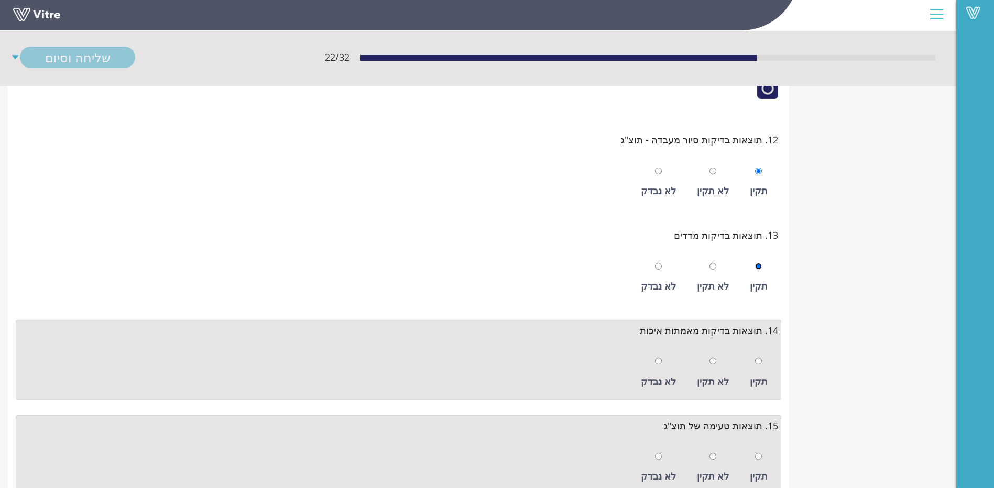
scroll to position [1467, 0]
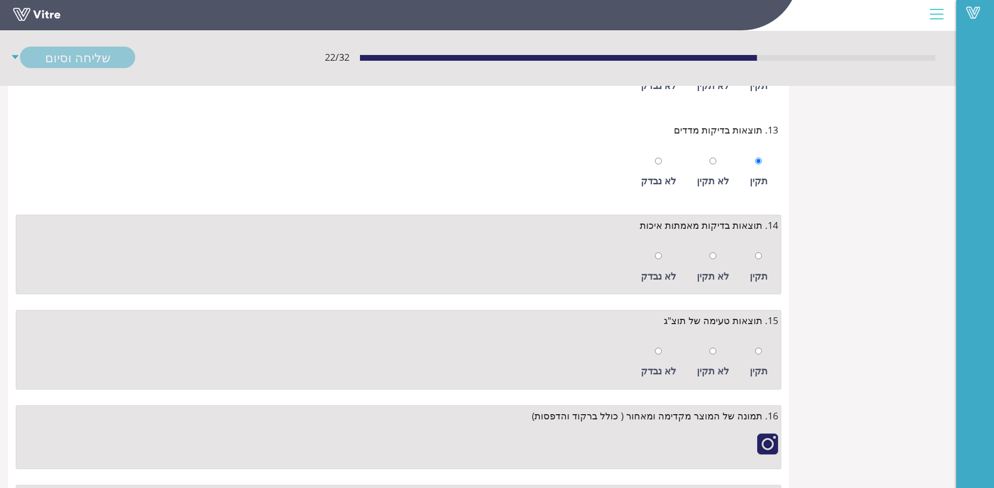
click at [658, 255] on div "לא נבדק" at bounding box center [659, 267] width 46 height 48
radio input "true"
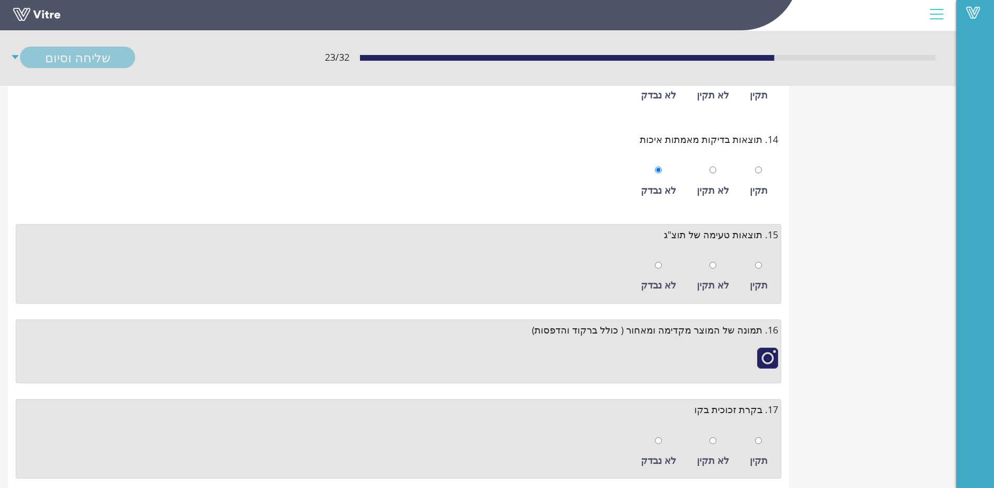
scroll to position [1572, 0]
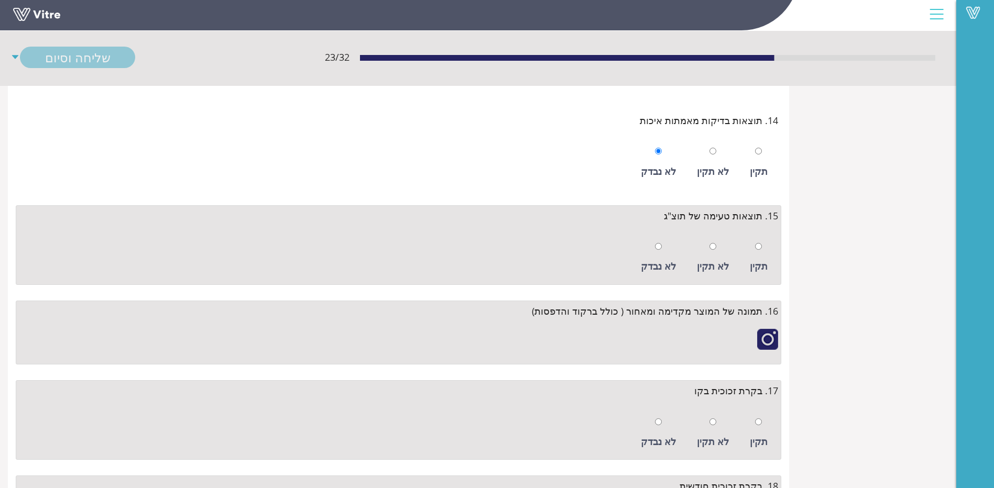
click at [755, 248] on div "תקין" at bounding box center [759, 258] width 28 height 48
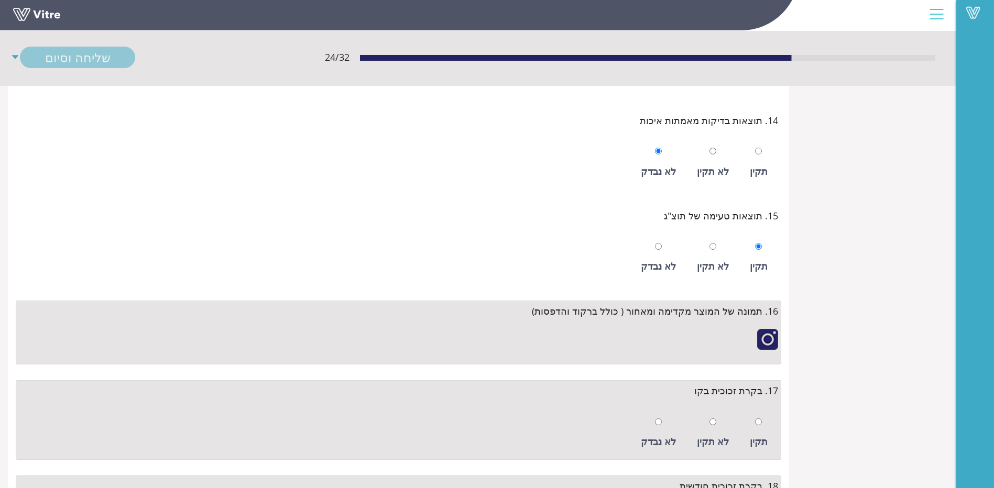
radio input "true"
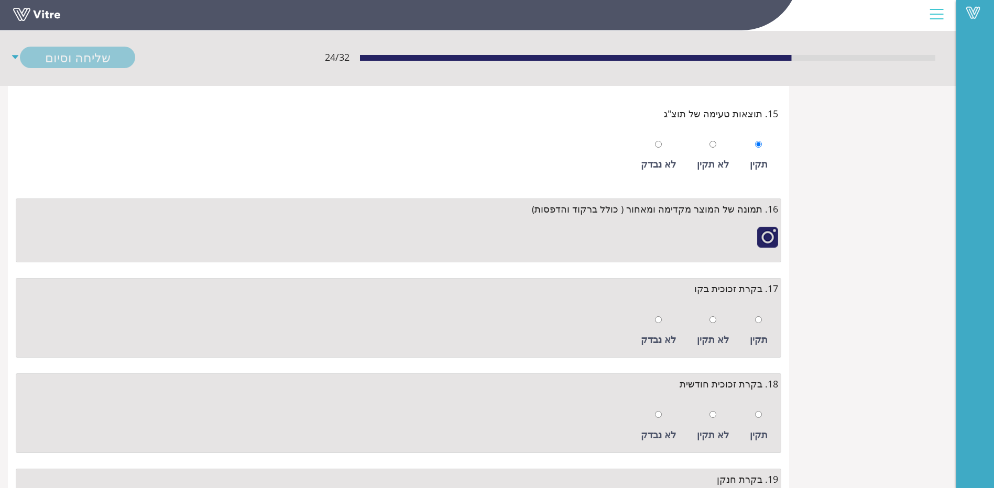
scroll to position [1677, 0]
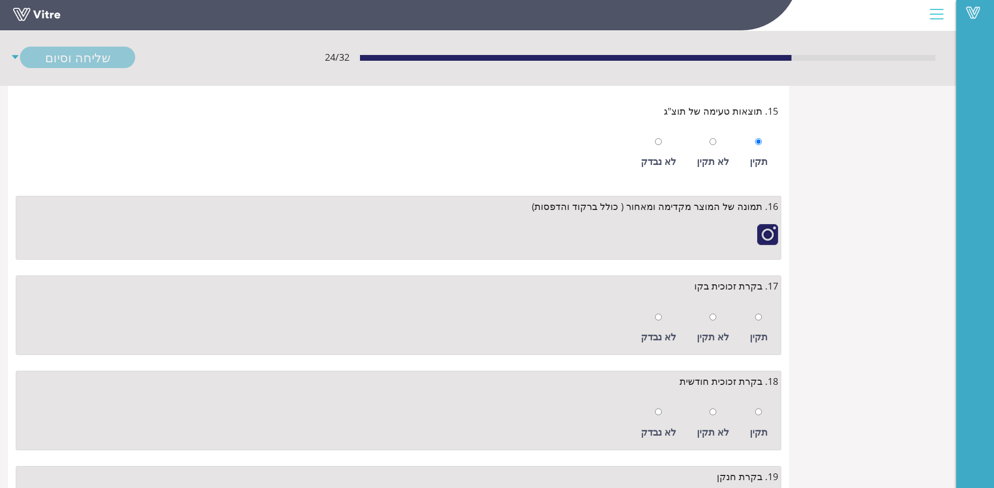
click at [770, 226] on div at bounding box center [767, 234] width 21 height 21
click at [764, 235] on div at bounding box center [767, 234] width 21 height 21
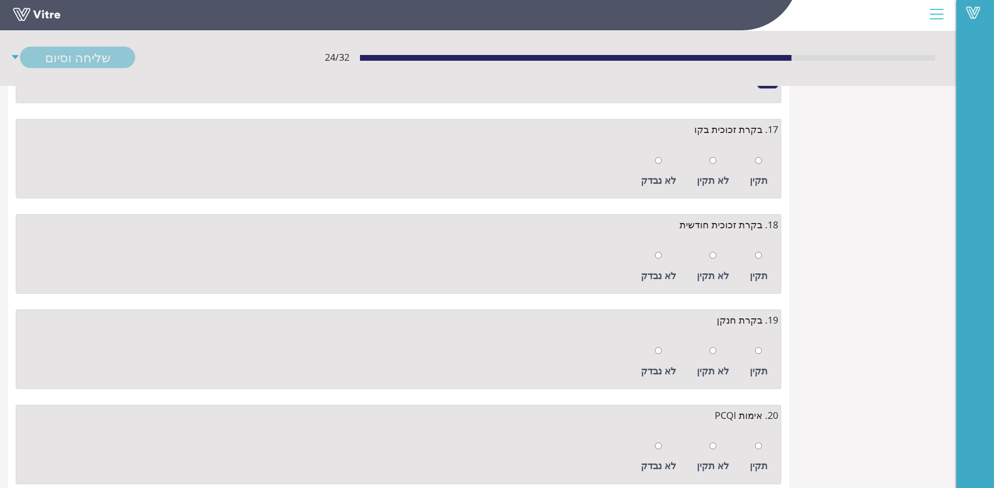
scroll to position [1834, 0]
click at [757, 163] on div at bounding box center [758, 159] width 7 height 15
radio input "true"
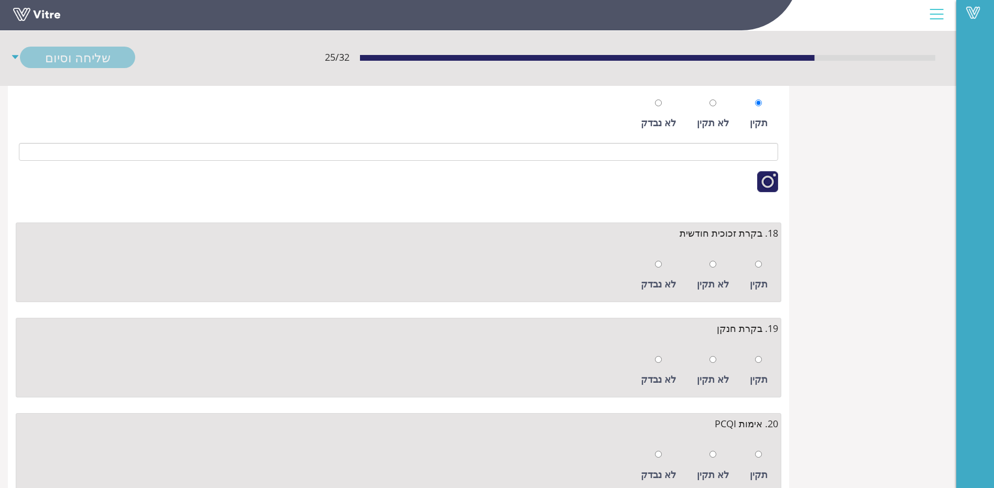
scroll to position [1991, 0]
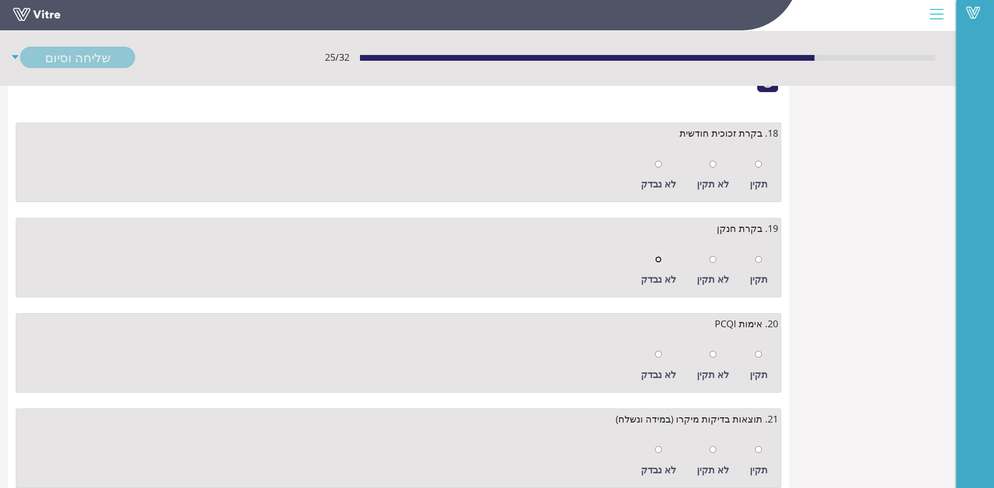
click at [662, 259] on input "radio" at bounding box center [658, 259] width 7 height 7
radio input "true"
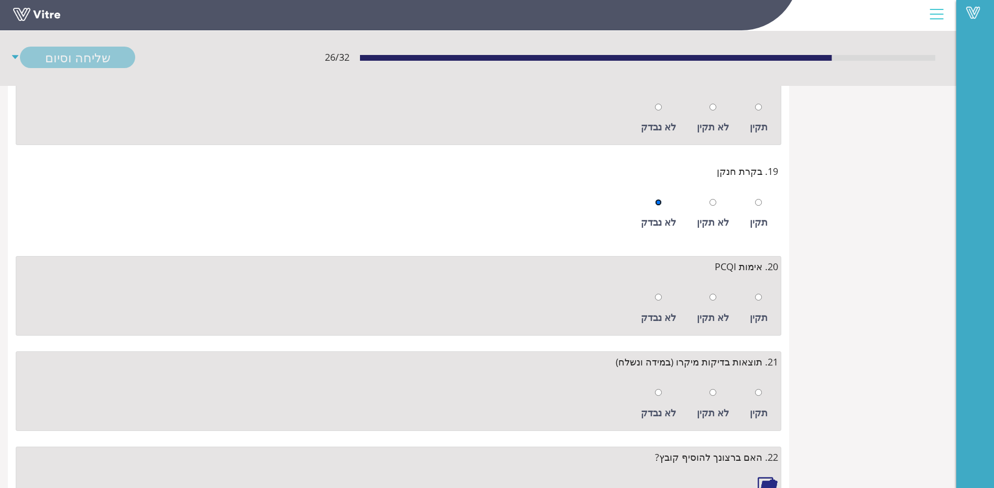
scroll to position [2148, 0]
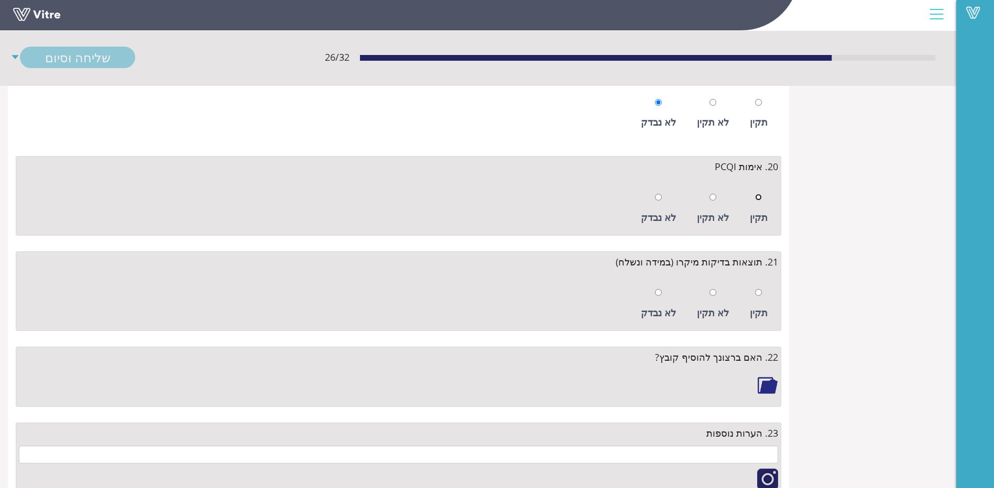
click at [761, 198] on input "radio" at bounding box center [758, 197] width 7 height 7
radio input "true"
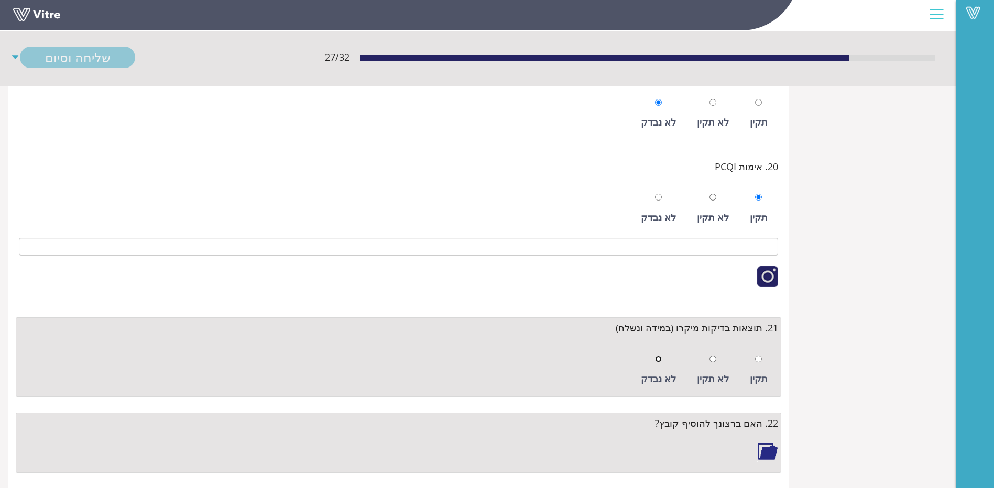
click at [661, 357] on input "radio" at bounding box center [658, 359] width 7 height 7
radio input "true"
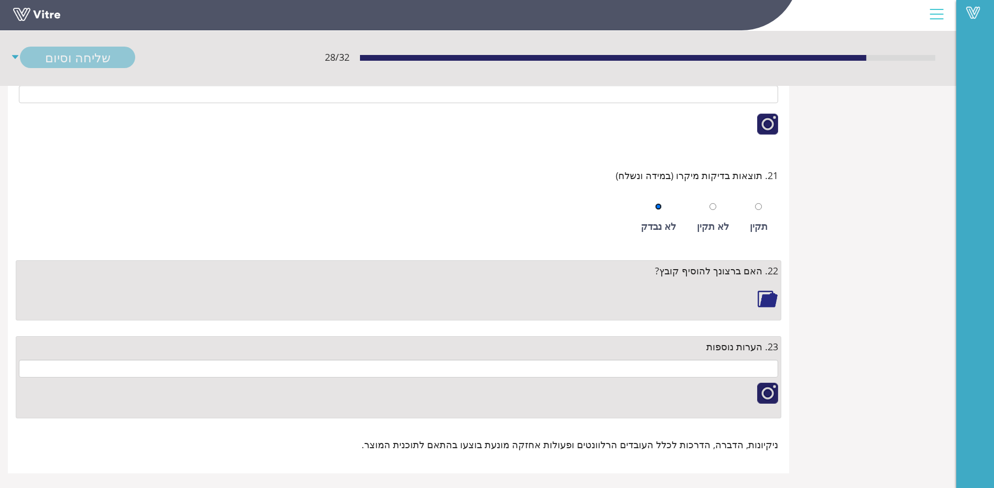
scroll to position [2312, 0]
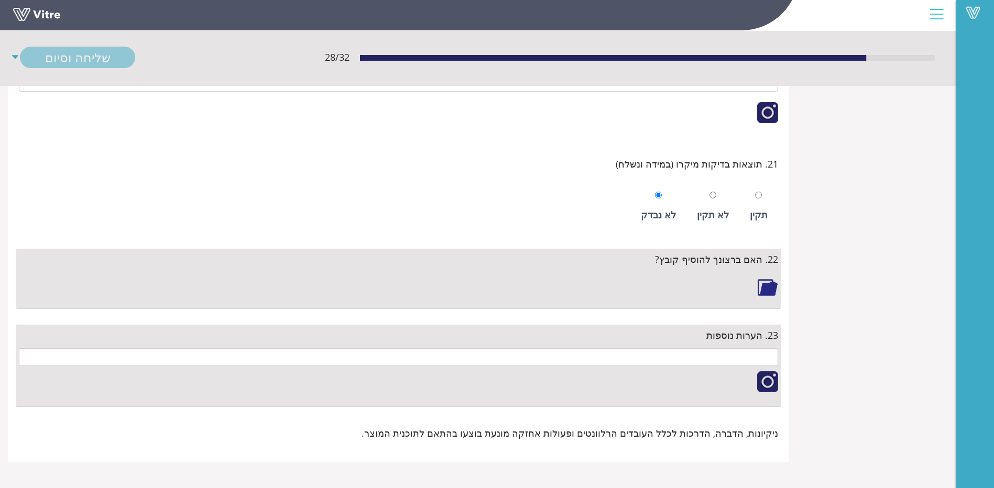
click at [765, 279] on div at bounding box center [767, 287] width 21 height 21
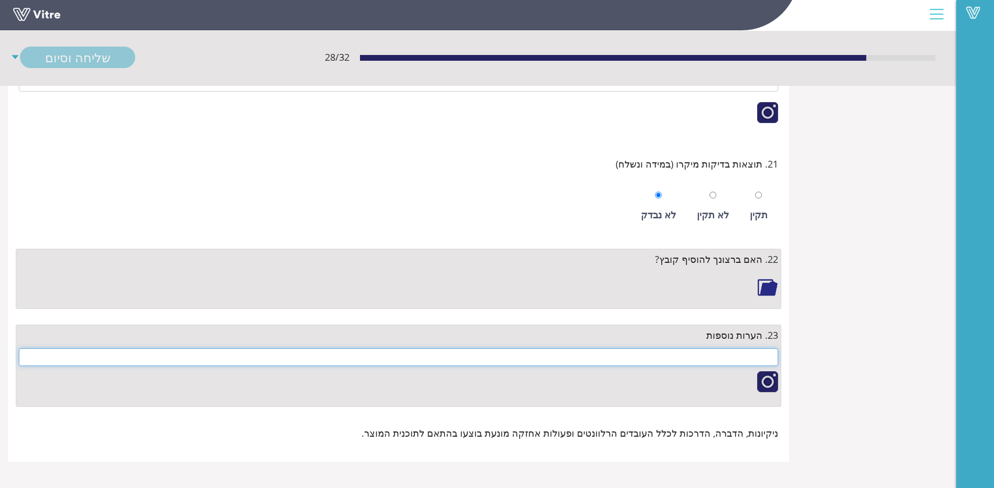
click at [645, 364] on input "text" at bounding box center [398, 357] width 759 height 18
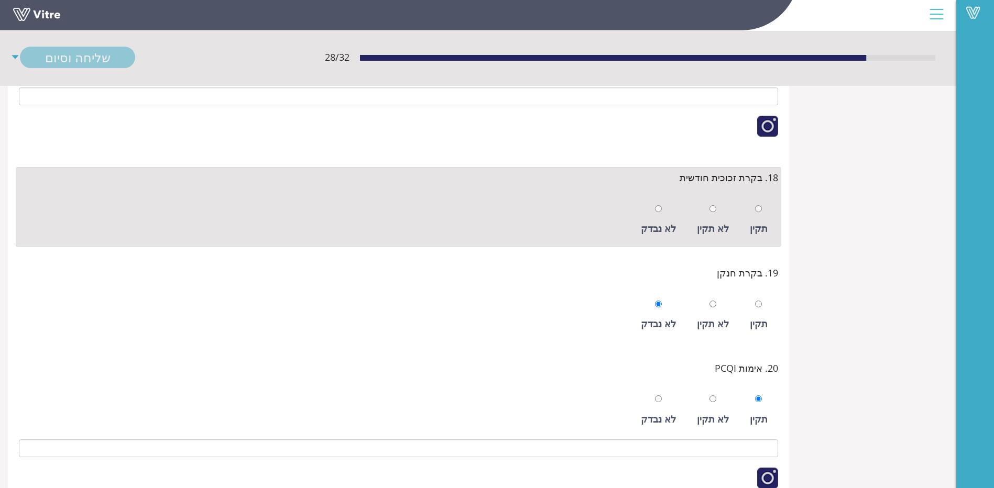
scroll to position [1946, 0]
click at [758, 214] on div at bounding box center [758, 209] width 7 height 15
radio input "true"
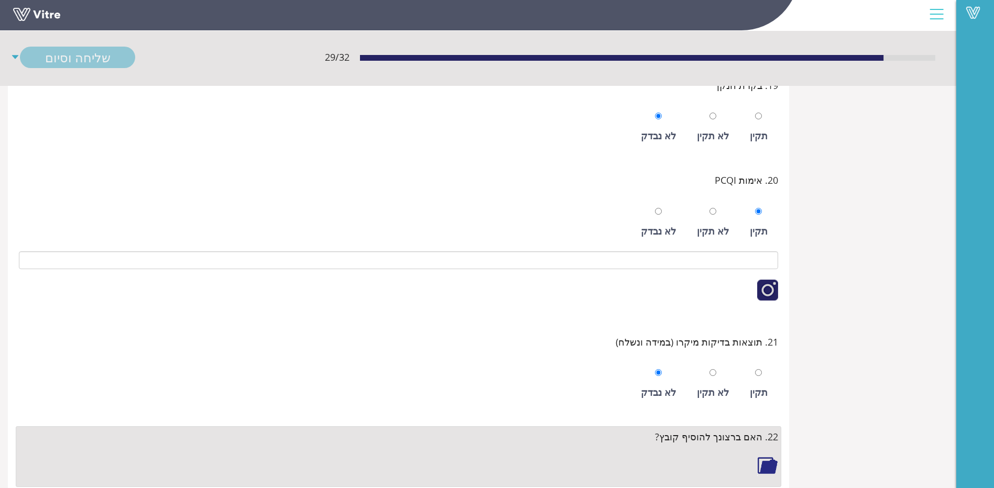
scroll to position [2155, 0]
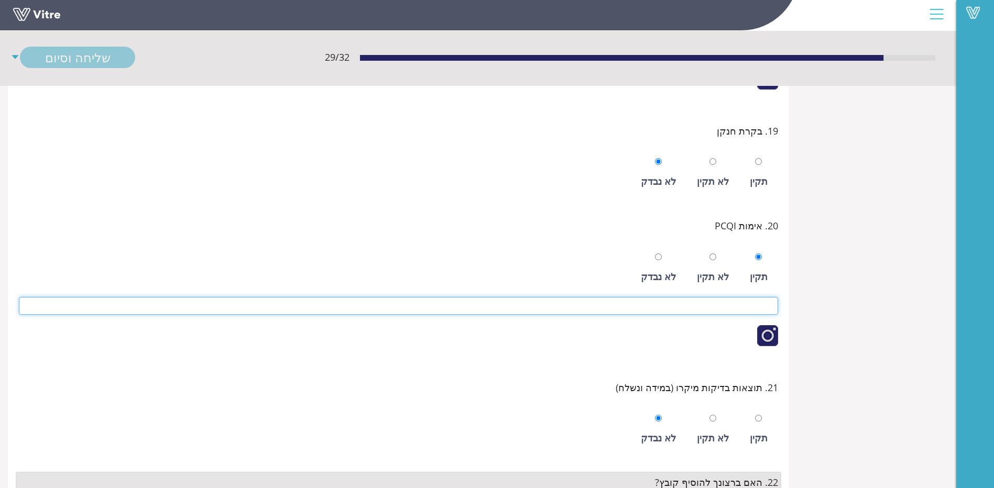
click at [715, 302] on input at bounding box center [398, 306] width 759 height 18
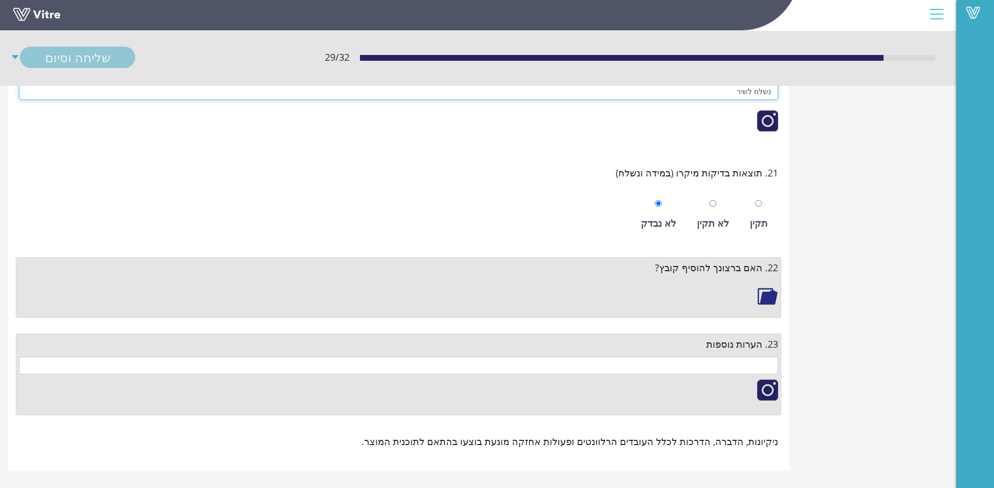
scroll to position [2379, 0]
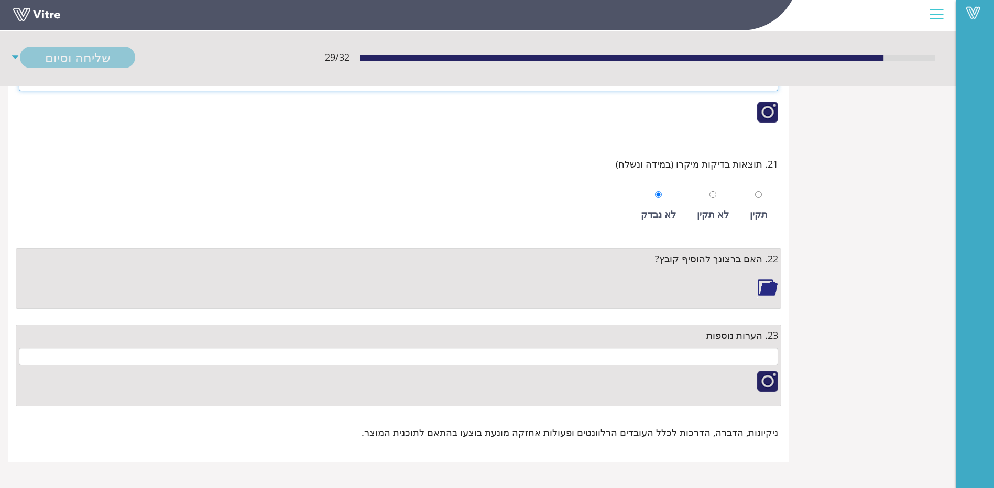
type input "נשלח לשיר"
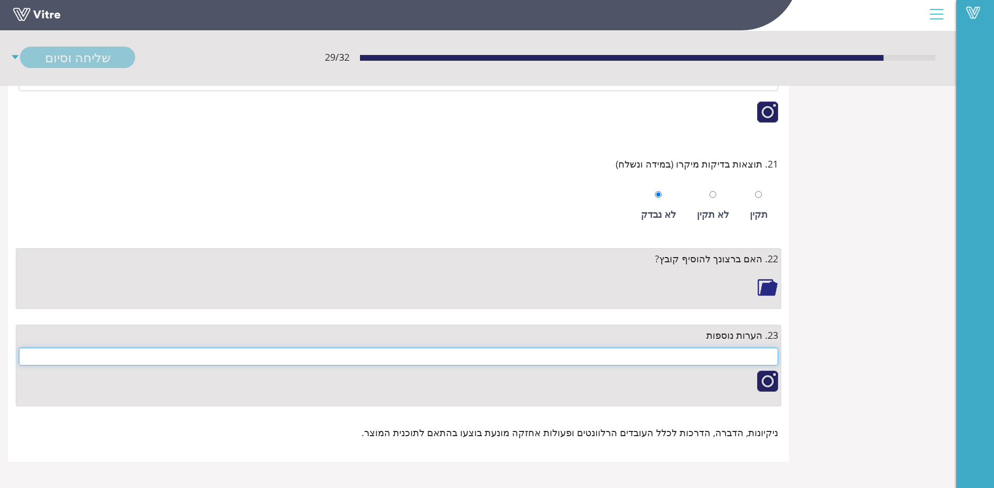
click at [746, 354] on input "text" at bounding box center [398, 357] width 759 height 18
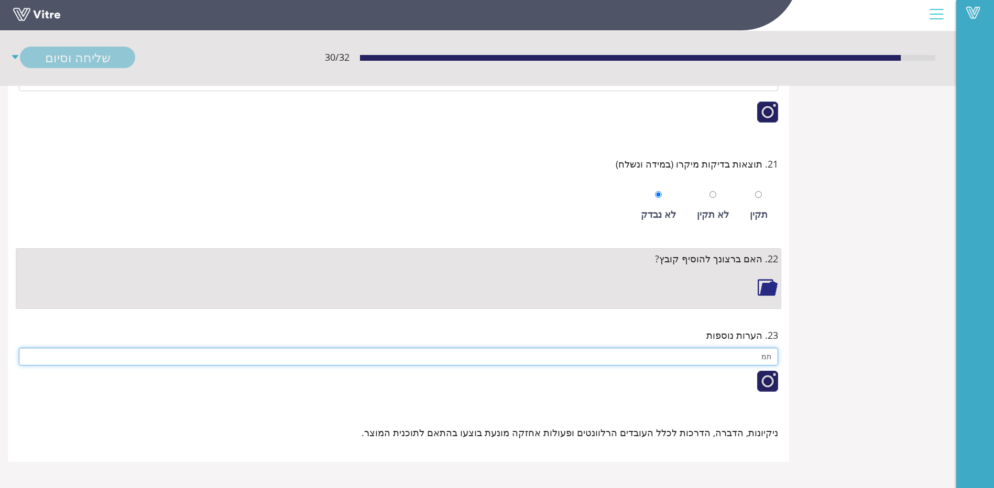
type input "ת"
type input "כל המידע נמצא בקובץ"
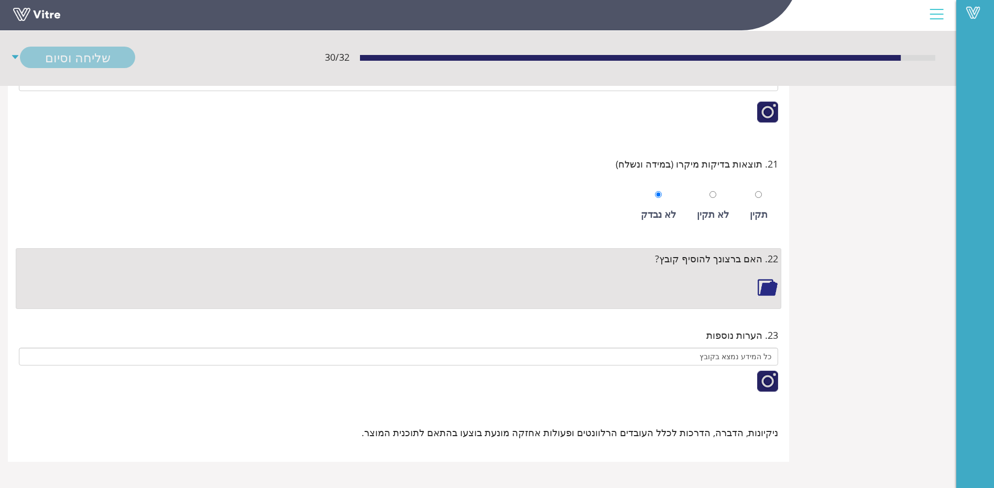
click at [156, 202] on div "תקין לא תקין לא נבדק" at bounding box center [398, 203] width 759 height 53
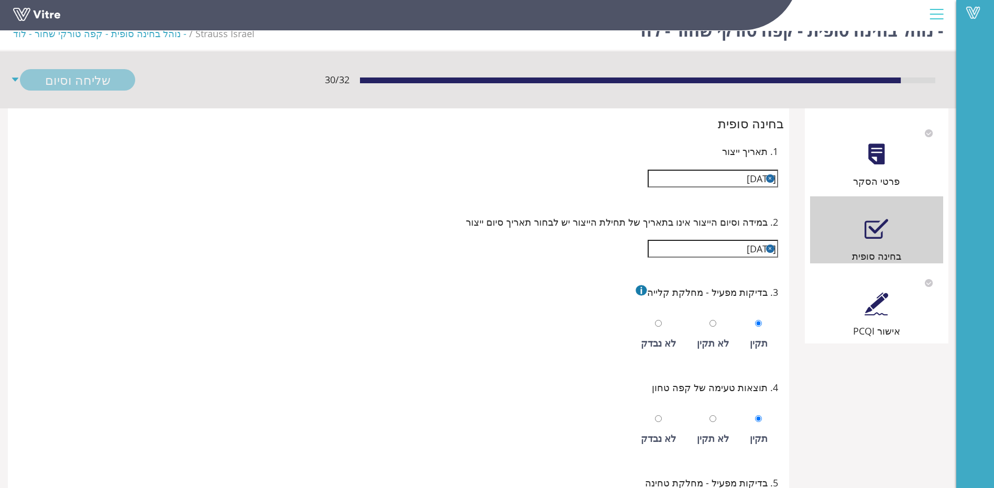
scroll to position [0, 0]
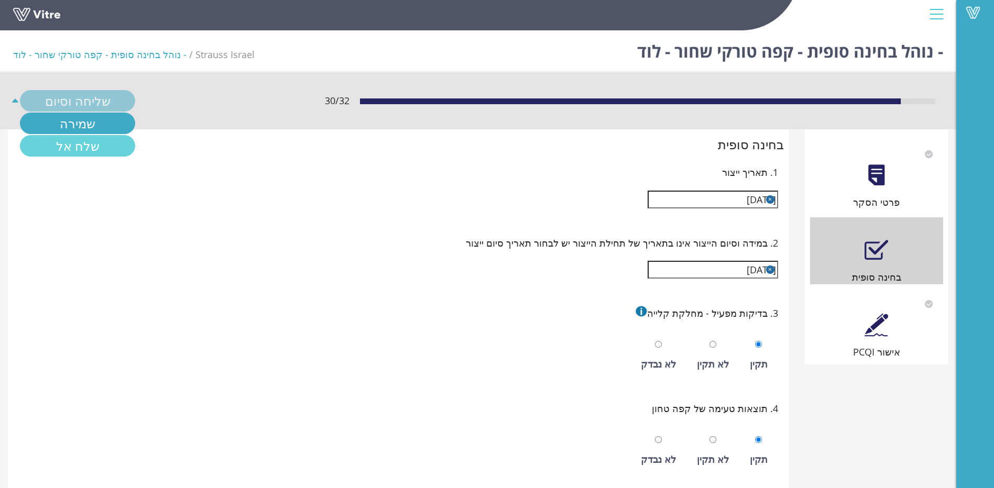
click at [39, 141] on link "שלח אל" at bounding box center [77, 145] width 115 height 21
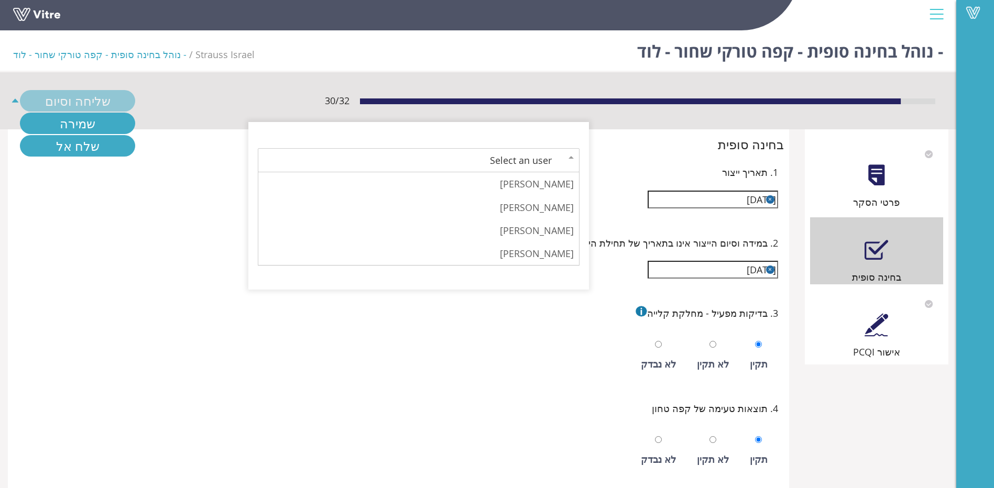
click at [477, 156] on div "Select an user" at bounding box center [408, 160] width 288 height 15
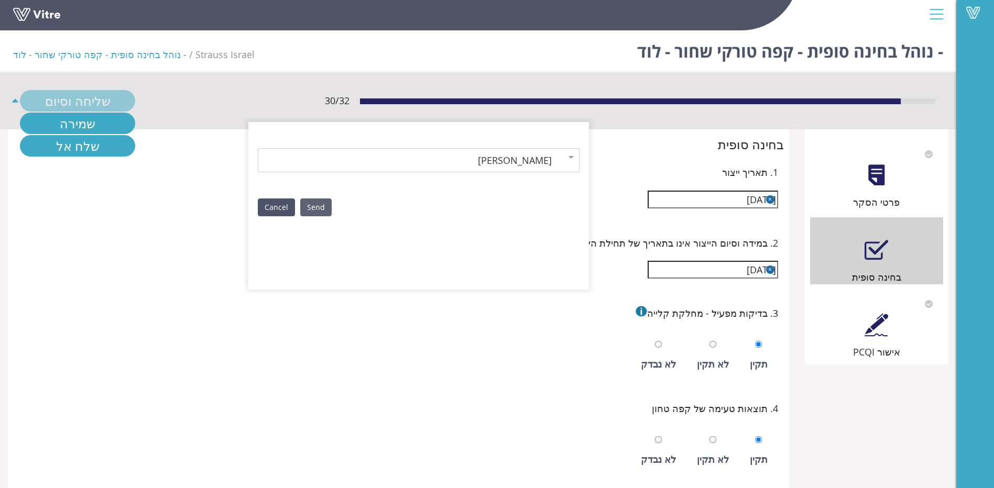
click at [314, 210] on link "Send" at bounding box center [315, 208] width 31 height 18
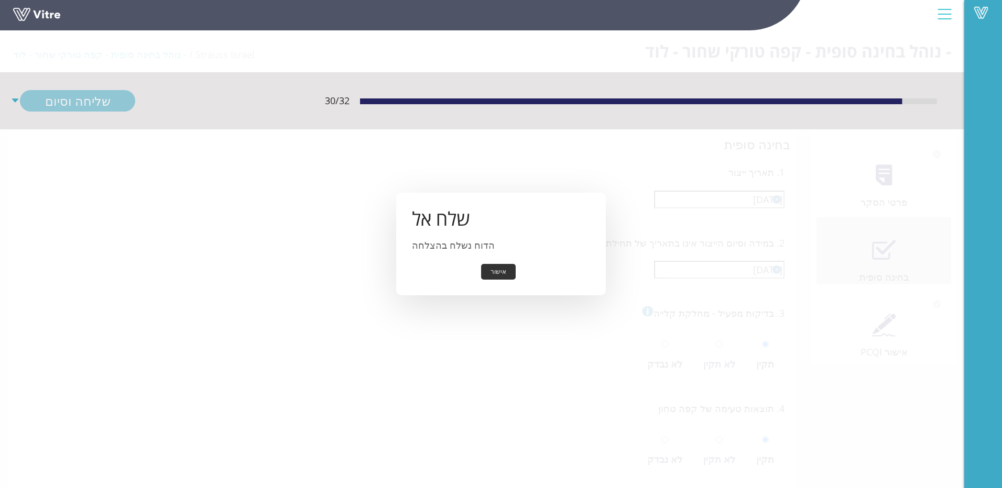
click at [504, 268] on button "אישור" at bounding box center [498, 272] width 35 height 16
